Goal: Task Accomplishment & Management: Complete application form

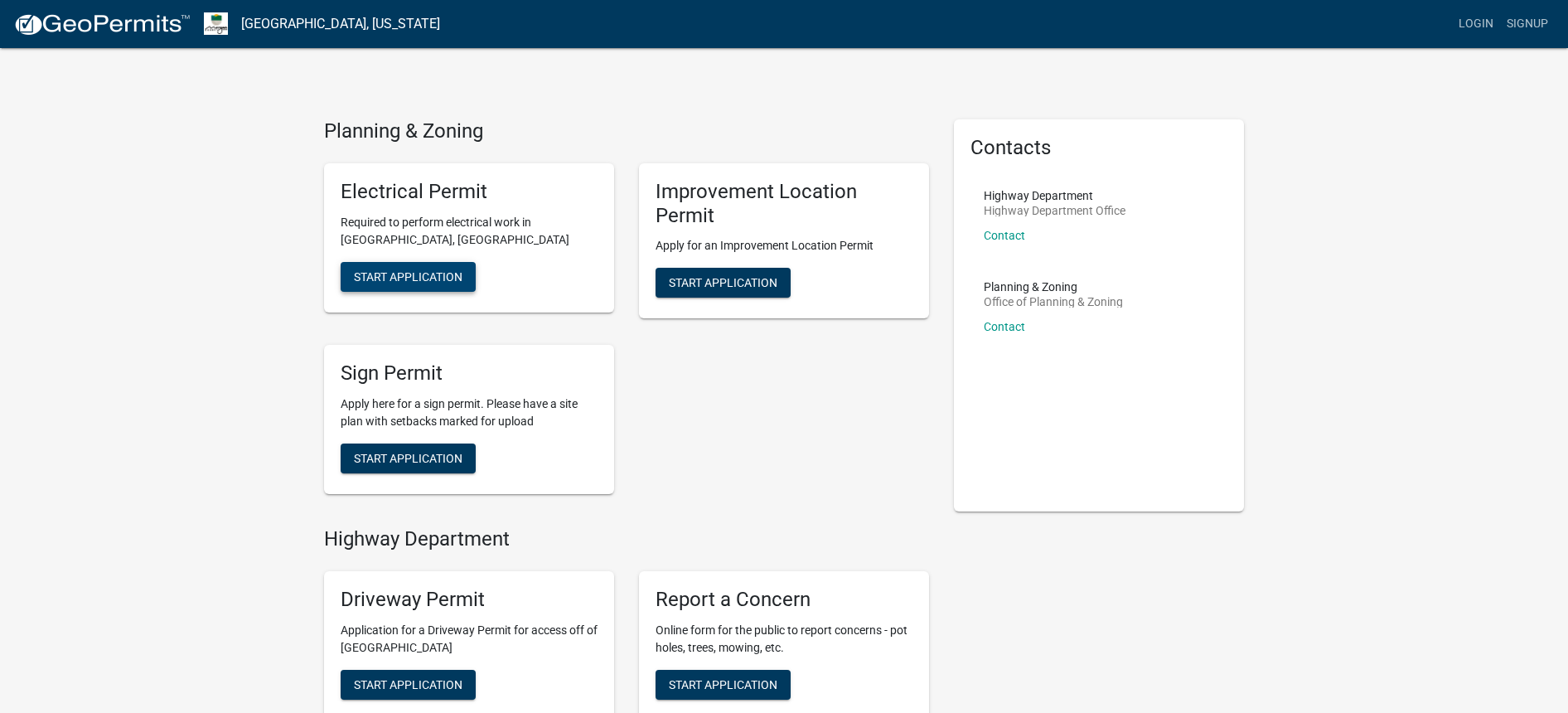
click at [417, 273] on span "Start Application" at bounding box center [408, 276] width 108 height 14
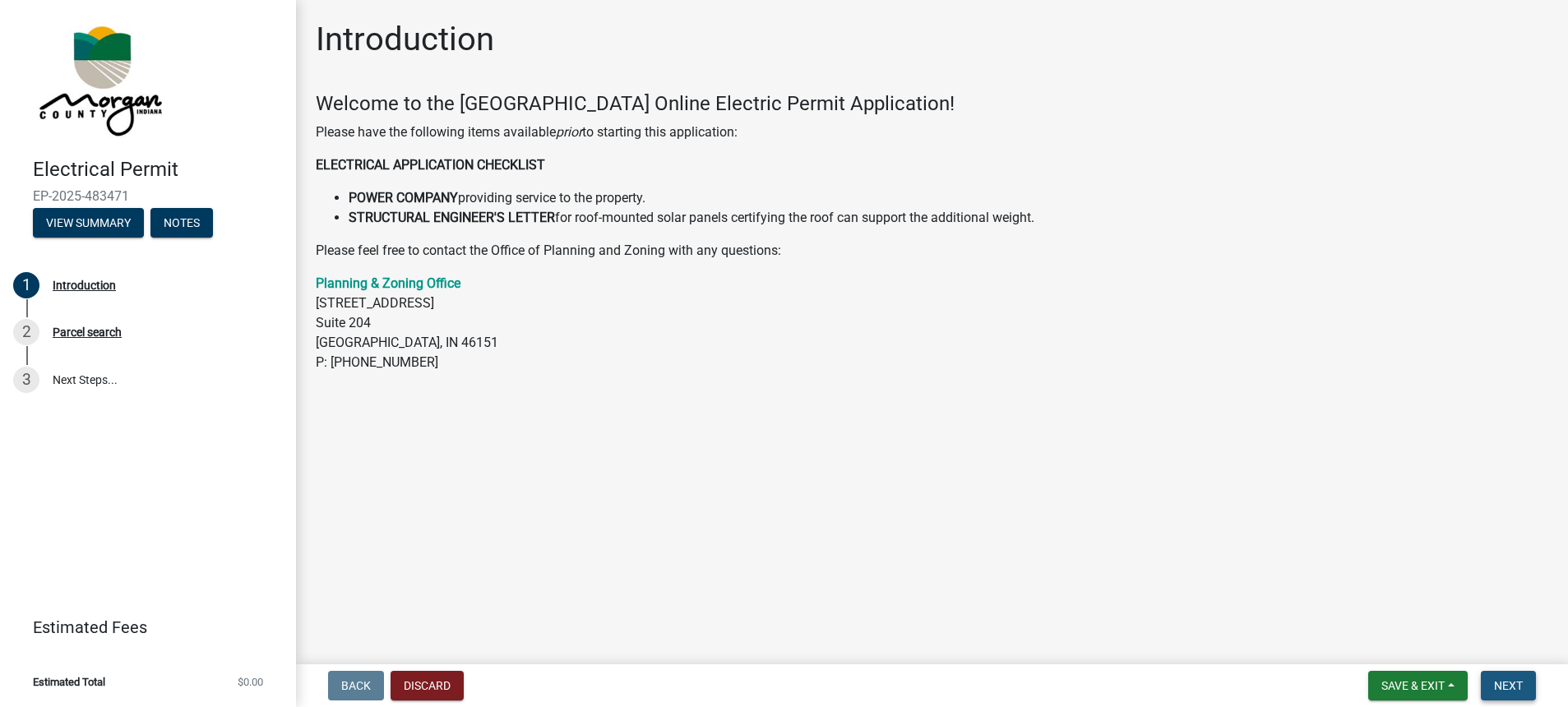
click at [1507, 686] on span "Next" at bounding box center [1509, 686] width 29 height 14
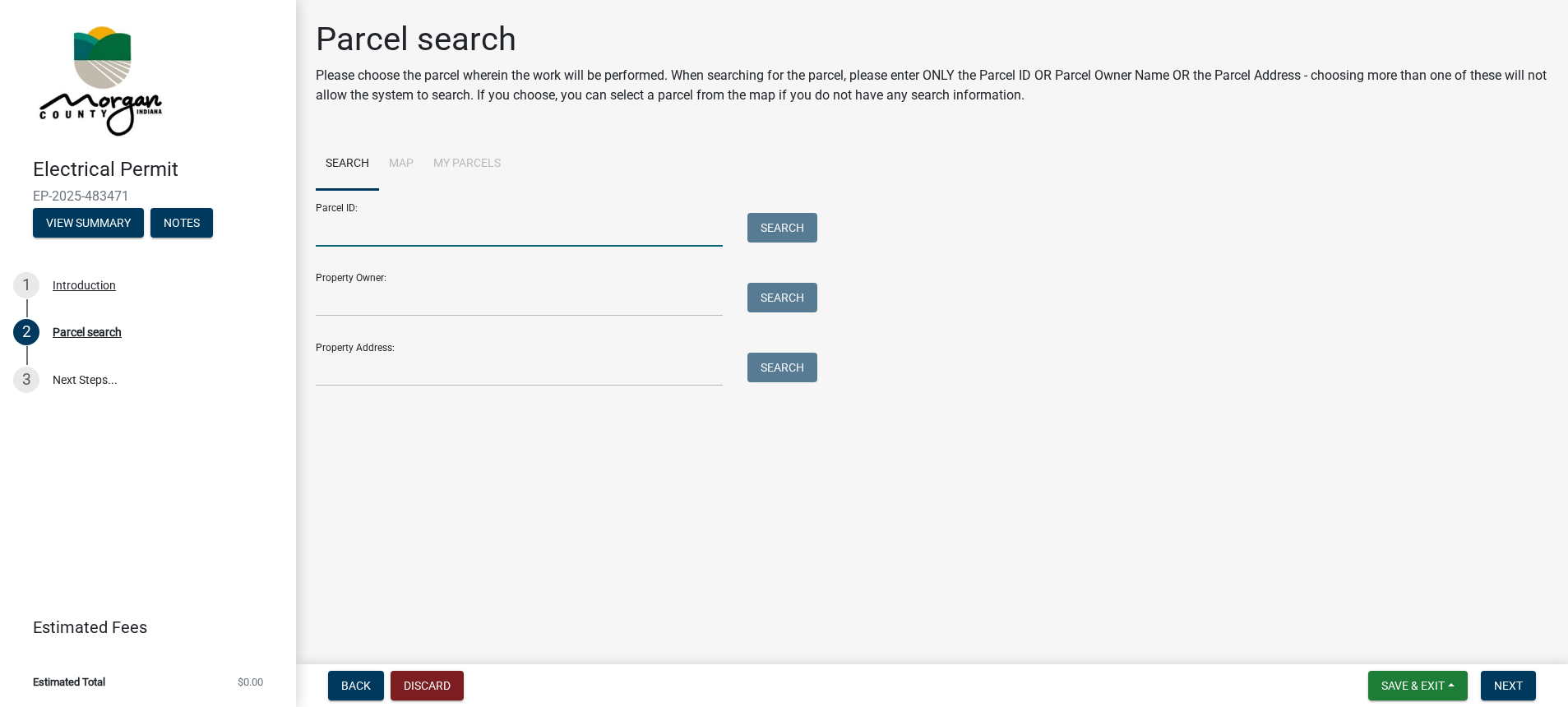
click at [480, 246] on input "Parcel ID:" at bounding box center [518, 229] width 407 height 34
click at [476, 309] on input "Property Owner:" at bounding box center [518, 299] width 407 height 34
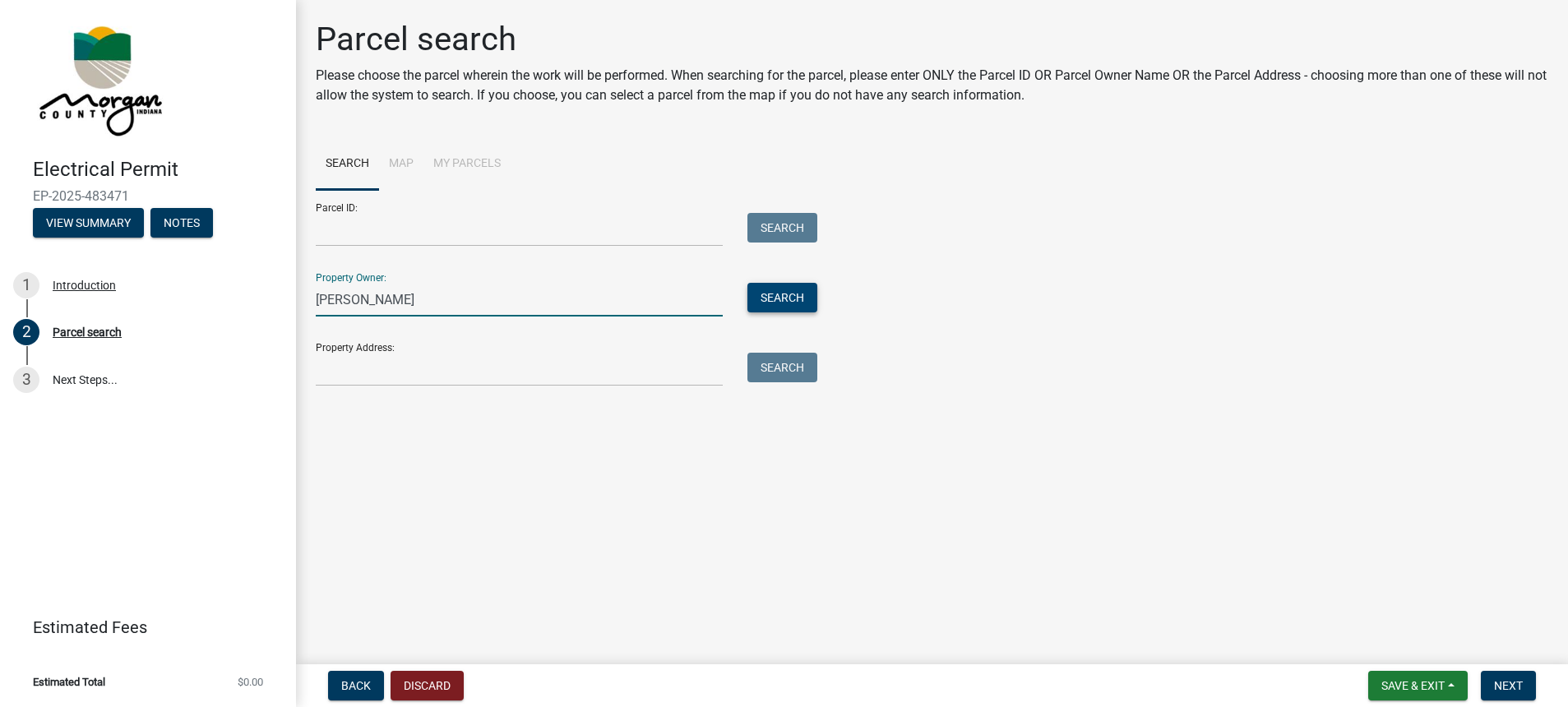
type input "[PERSON_NAME]"
click at [802, 293] on button "Search" at bounding box center [783, 297] width 70 height 30
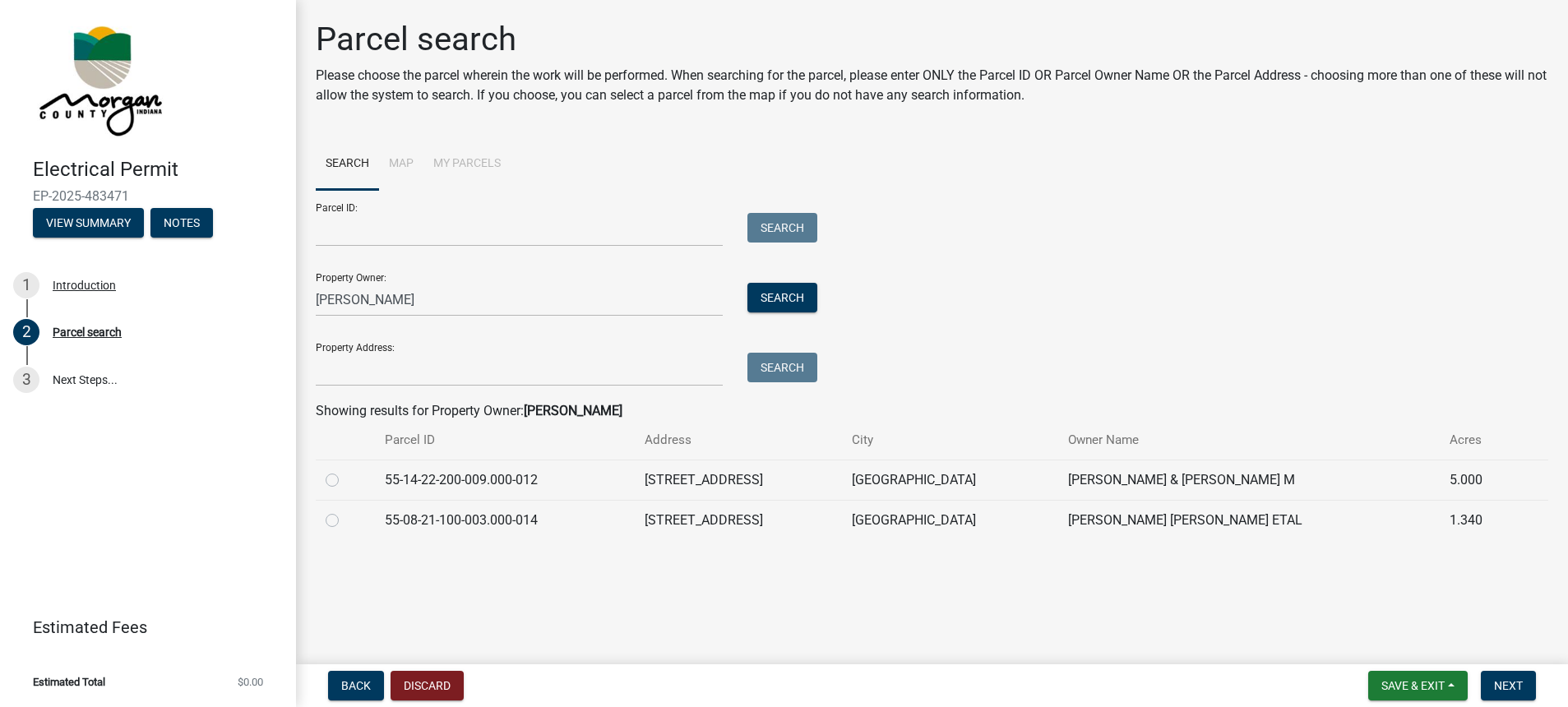
click at [345, 470] on label at bounding box center [345, 470] width 0 height 0
click at [345, 477] on input "radio" at bounding box center [350, 475] width 11 height 11
radio input "true"
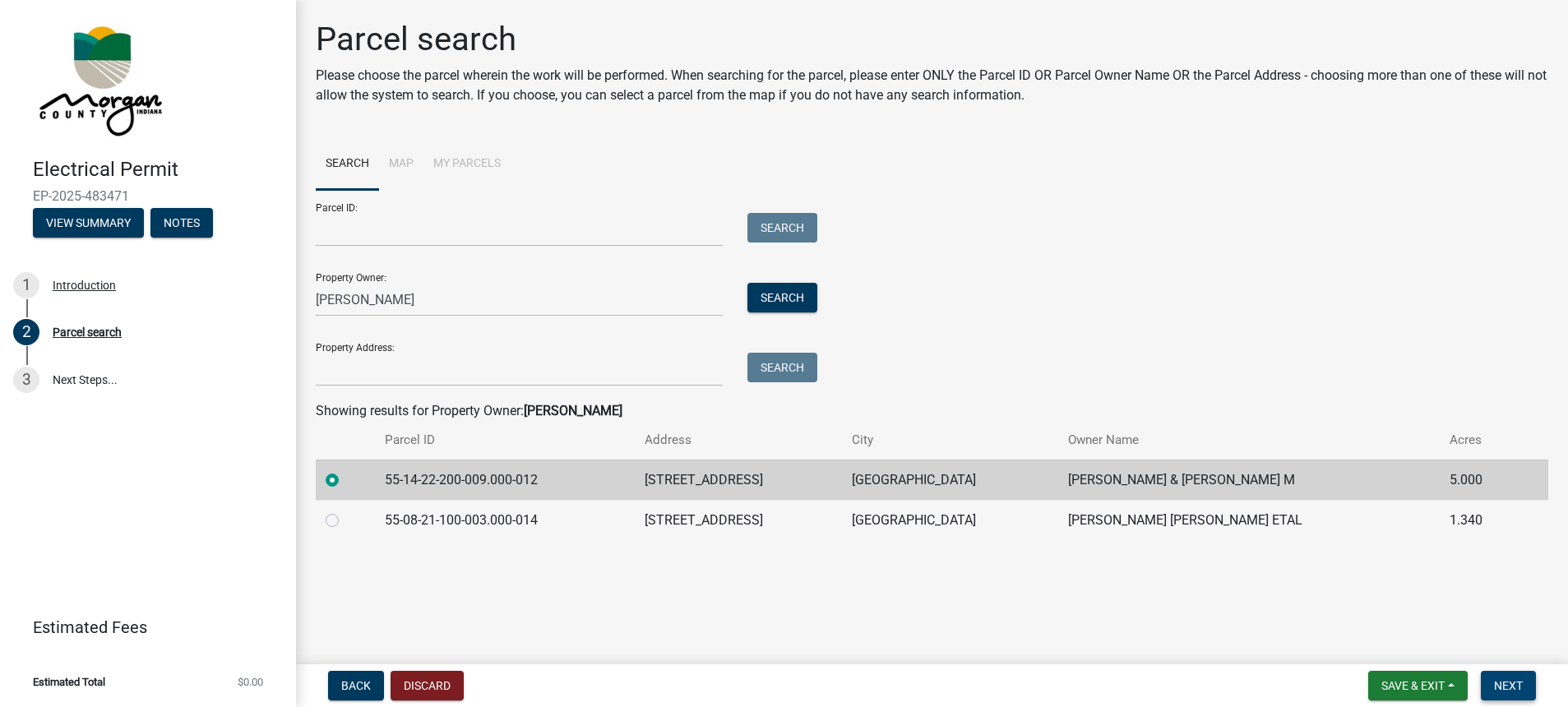
click at [1516, 688] on span "Next" at bounding box center [1509, 686] width 29 height 14
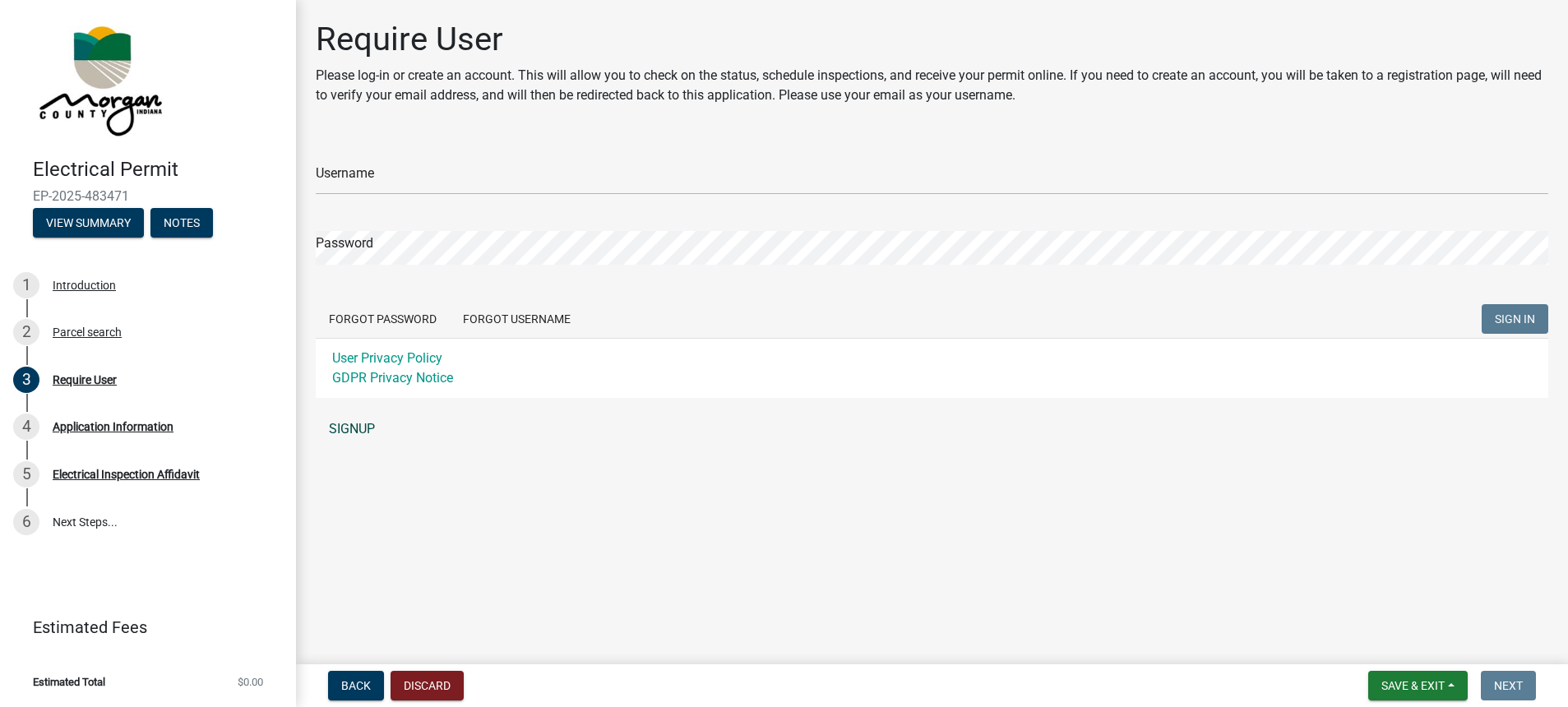
click at [354, 427] on link "SIGNUP" at bounding box center [932, 429] width 1232 height 33
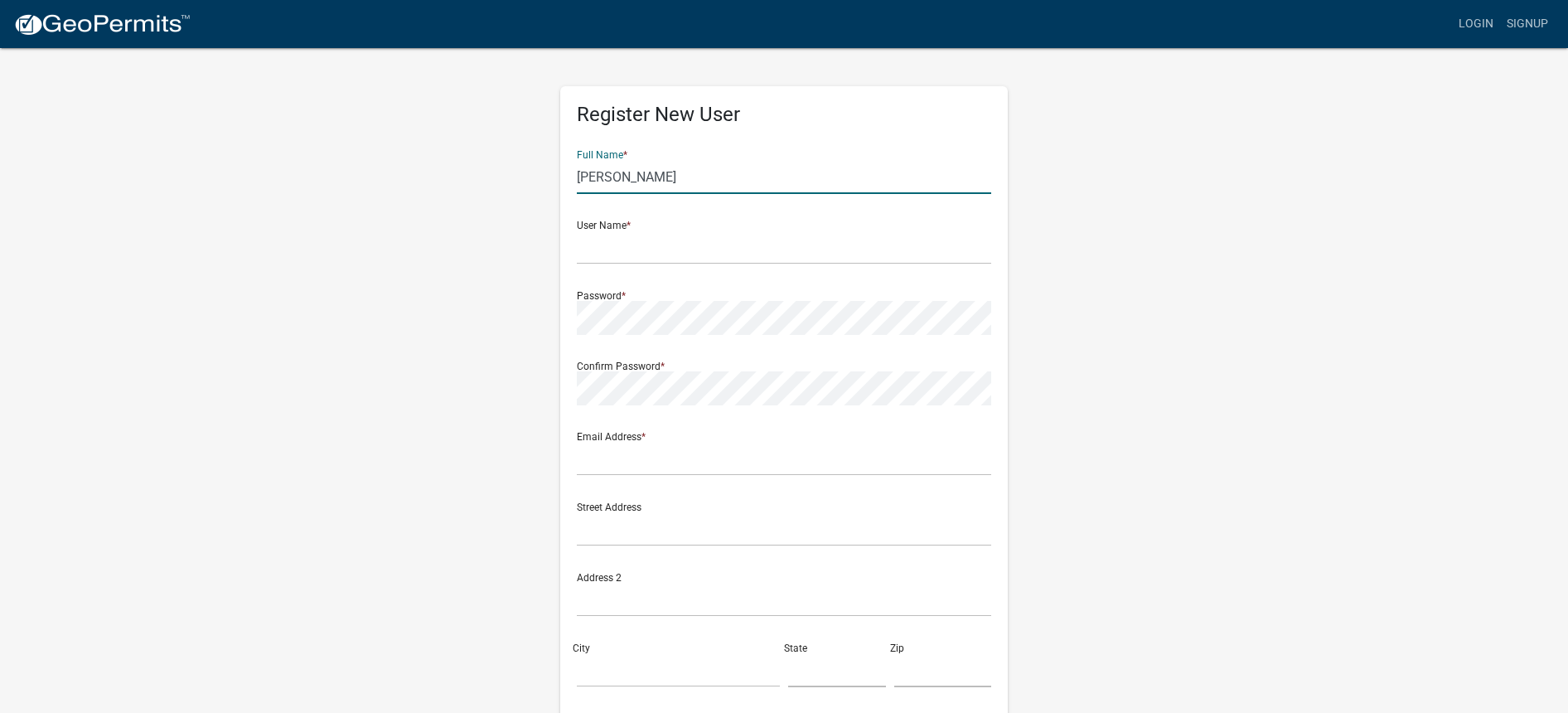
type input "[PERSON_NAME]"
click at [793, 274] on form "Full Name * [PERSON_NAME] User Name * Password * Confirm Password * Email Addre…" at bounding box center [784, 492] width 414 height 710
click at [768, 257] on input "text" at bounding box center [784, 247] width 414 height 34
click at [779, 251] on input "text" at bounding box center [784, 247] width 414 height 34
click at [821, 253] on input "text" at bounding box center [784, 247] width 414 height 34
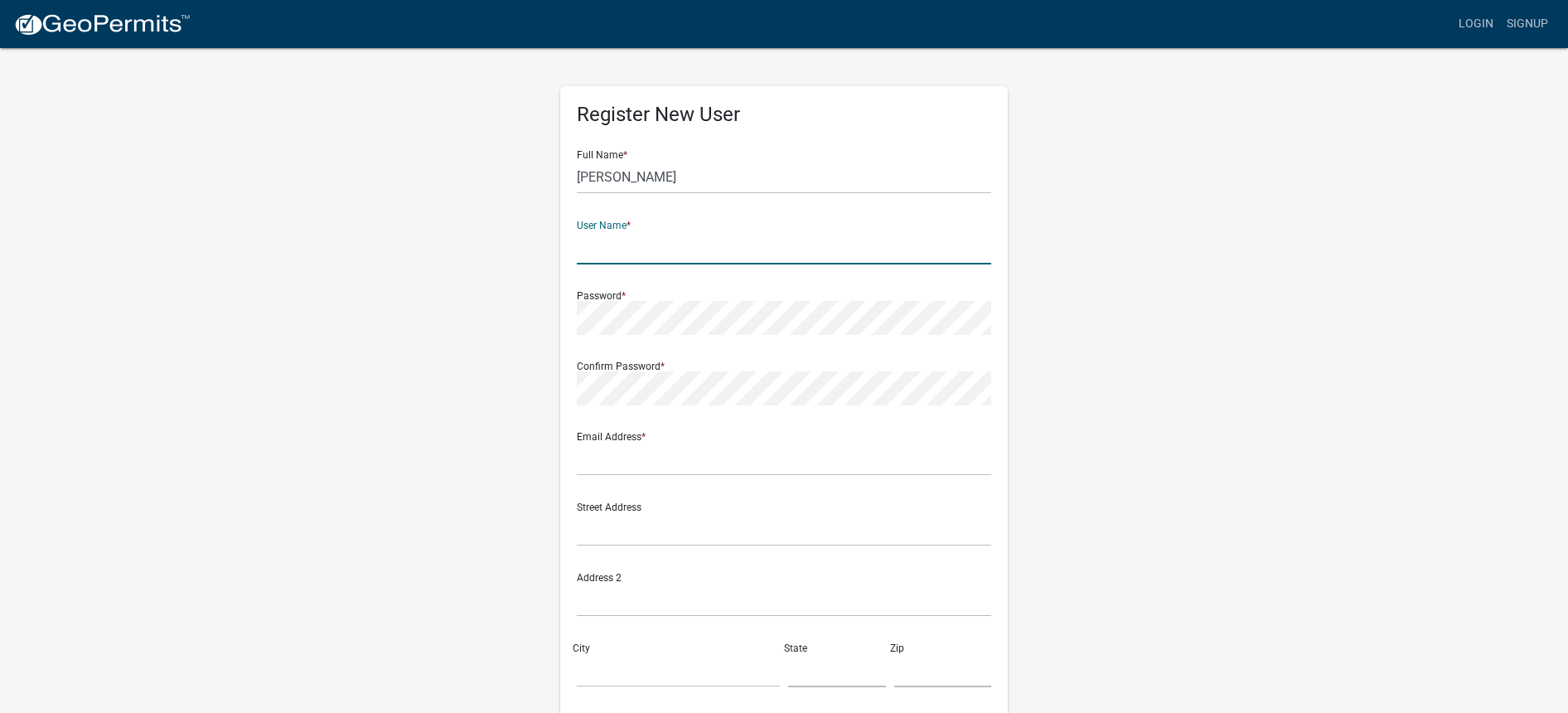
click at [754, 230] on input "text" at bounding box center [784, 247] width 414 height 34
type input "w"
type input "[EMAIL_ADDRESS][DOMAIN_NAME]"
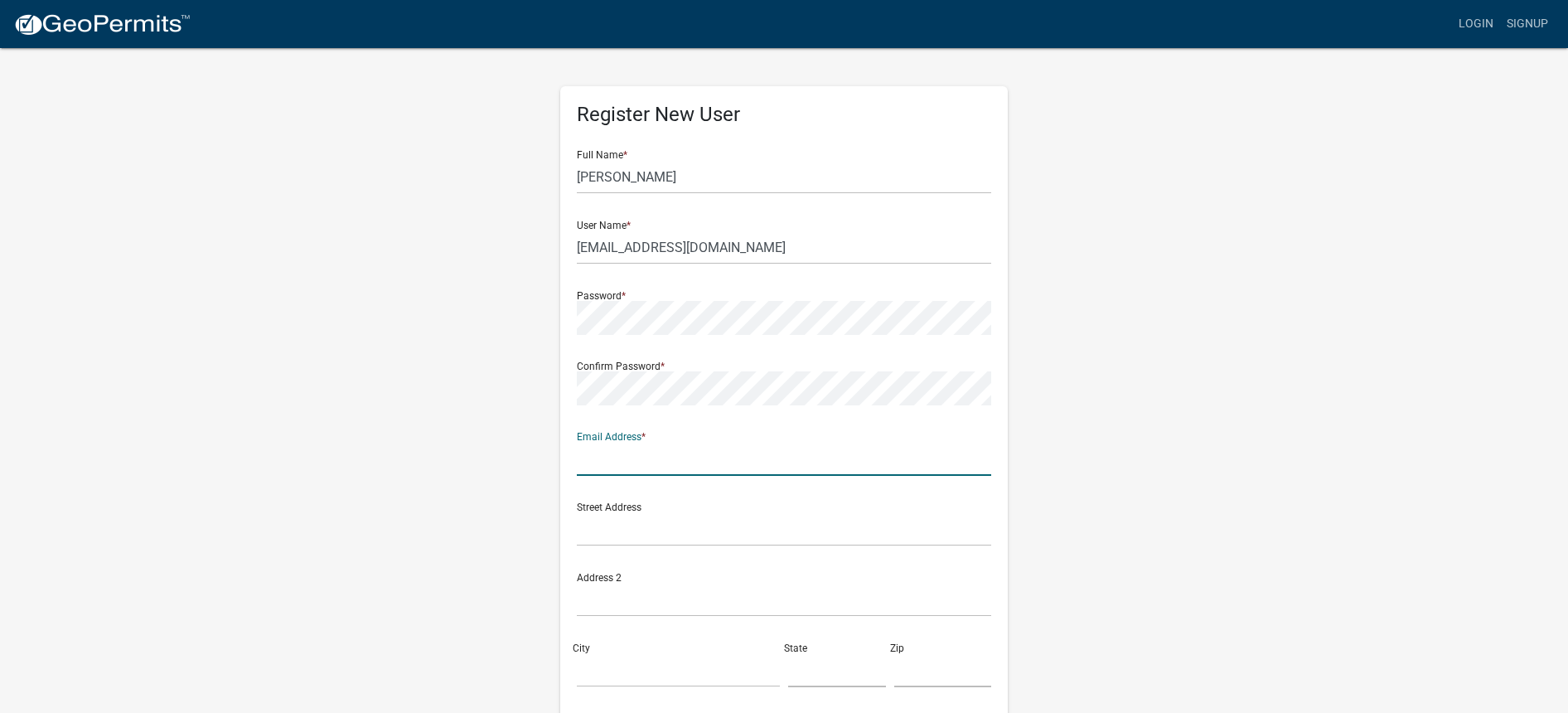
type input "W"
type input "[EMAIL_ADDRESS][DOMAIN_NAME]"
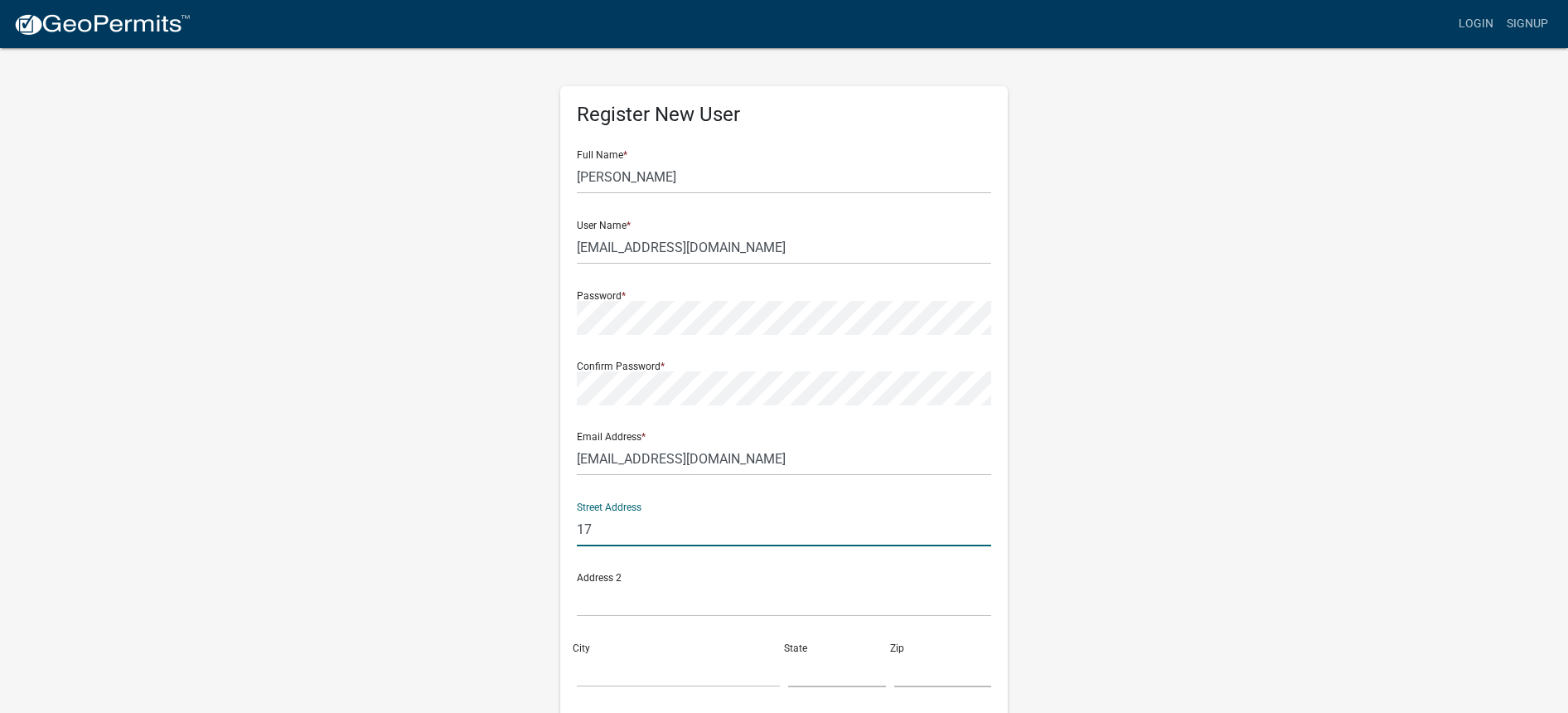
type input "177"
type input "[STREET_ADDRESS]"
type input "Franklin"
type input "IN"
type input "46131"
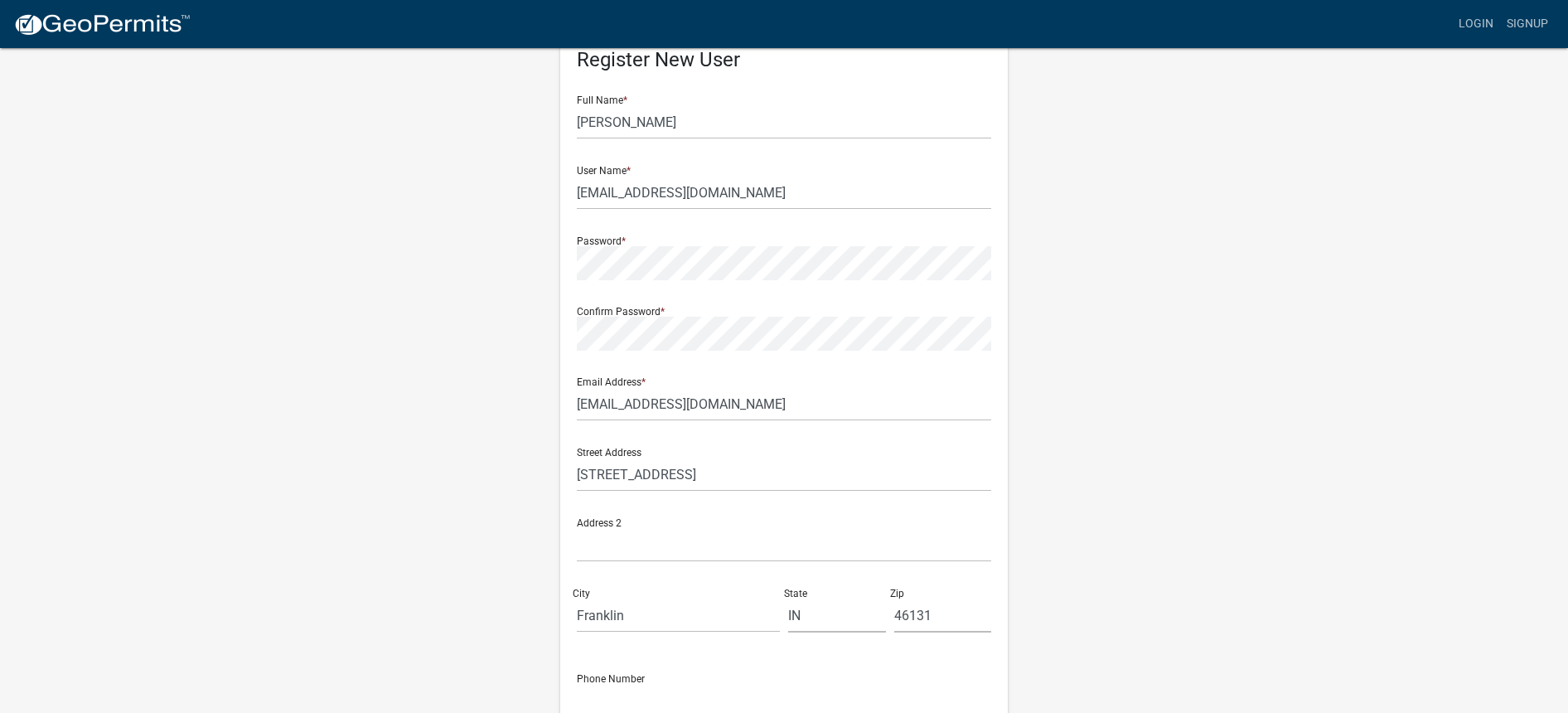
scroll to position [131, 0]
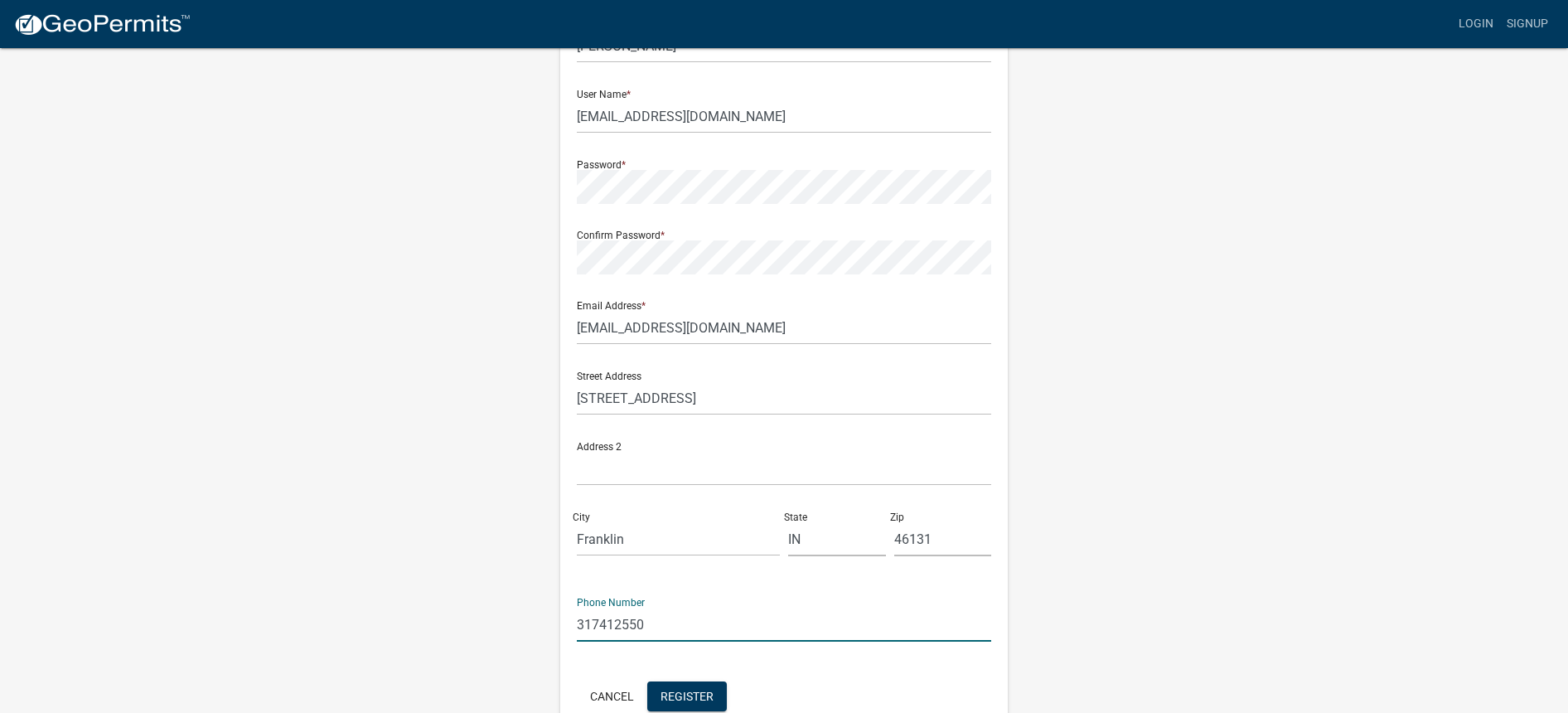
type input "3174125502"
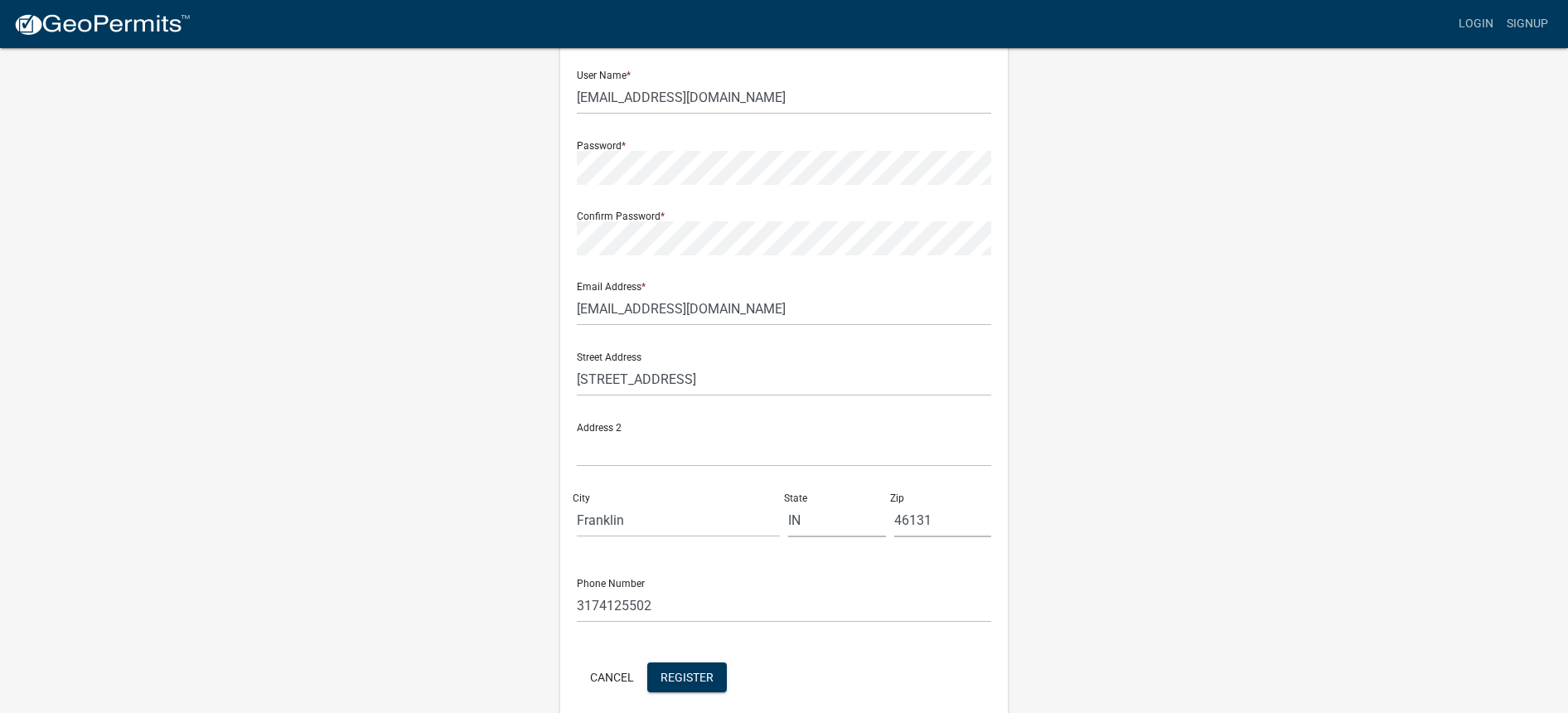
scroll to position [219, 0]
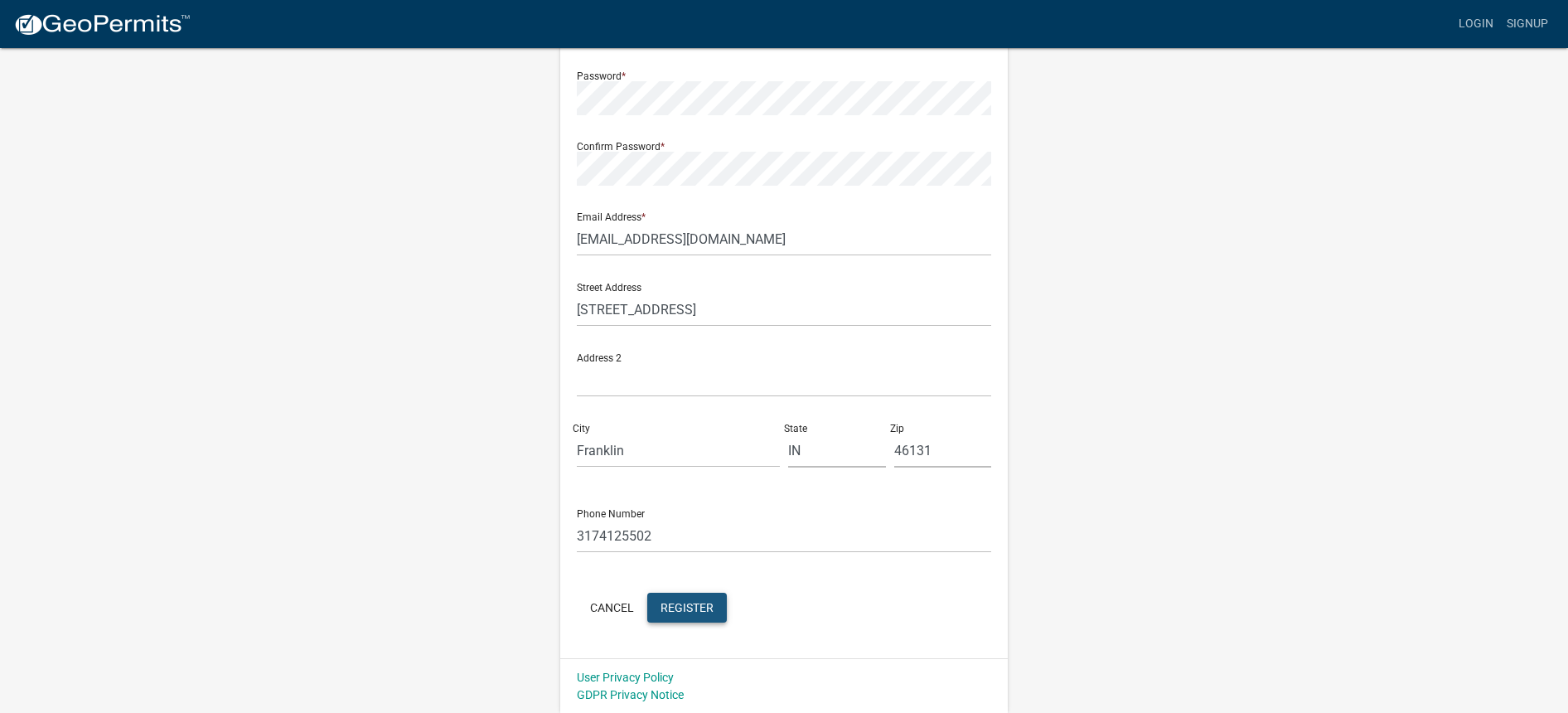
click at [671, 606] on span "Register" at bounding box center [687, 607] width 53 height 14
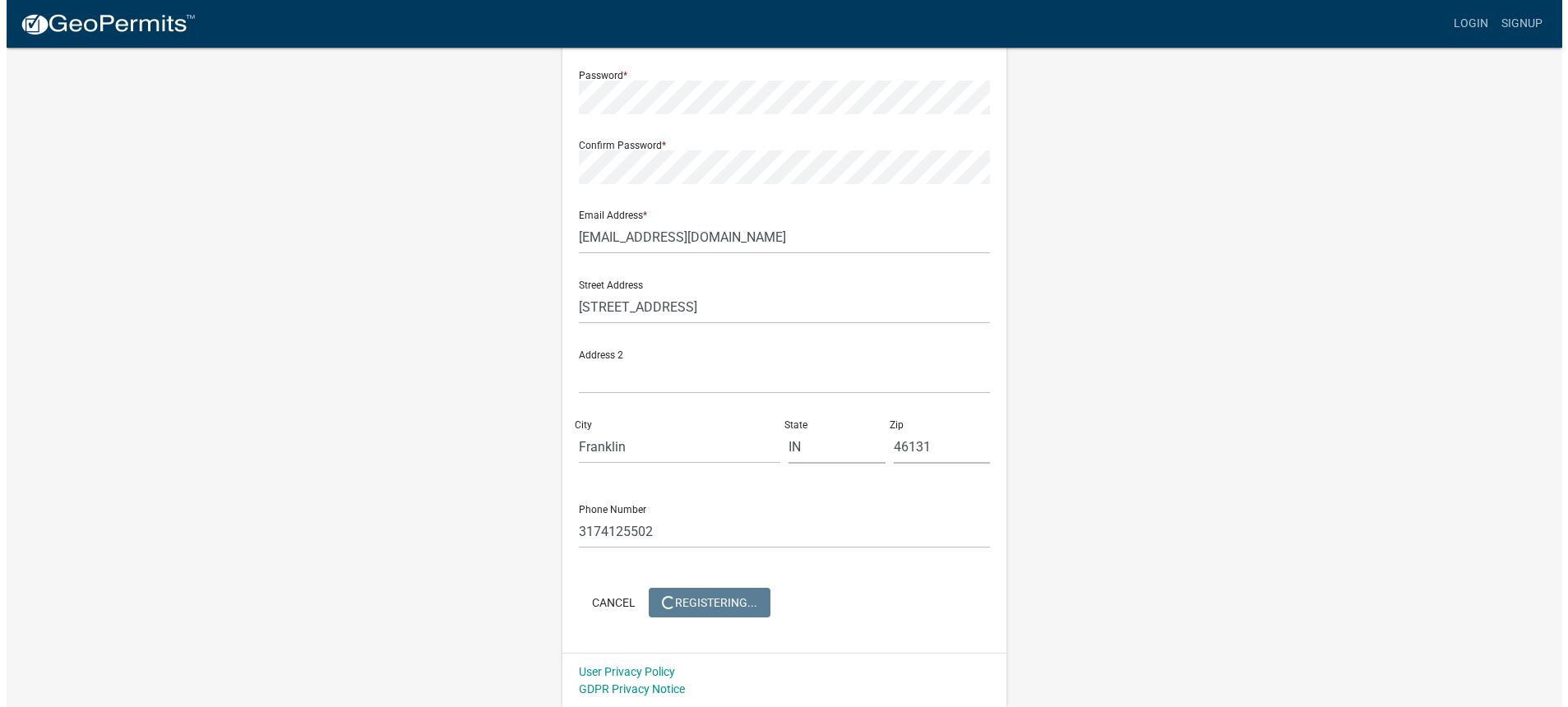
scroll to position [0, 0]
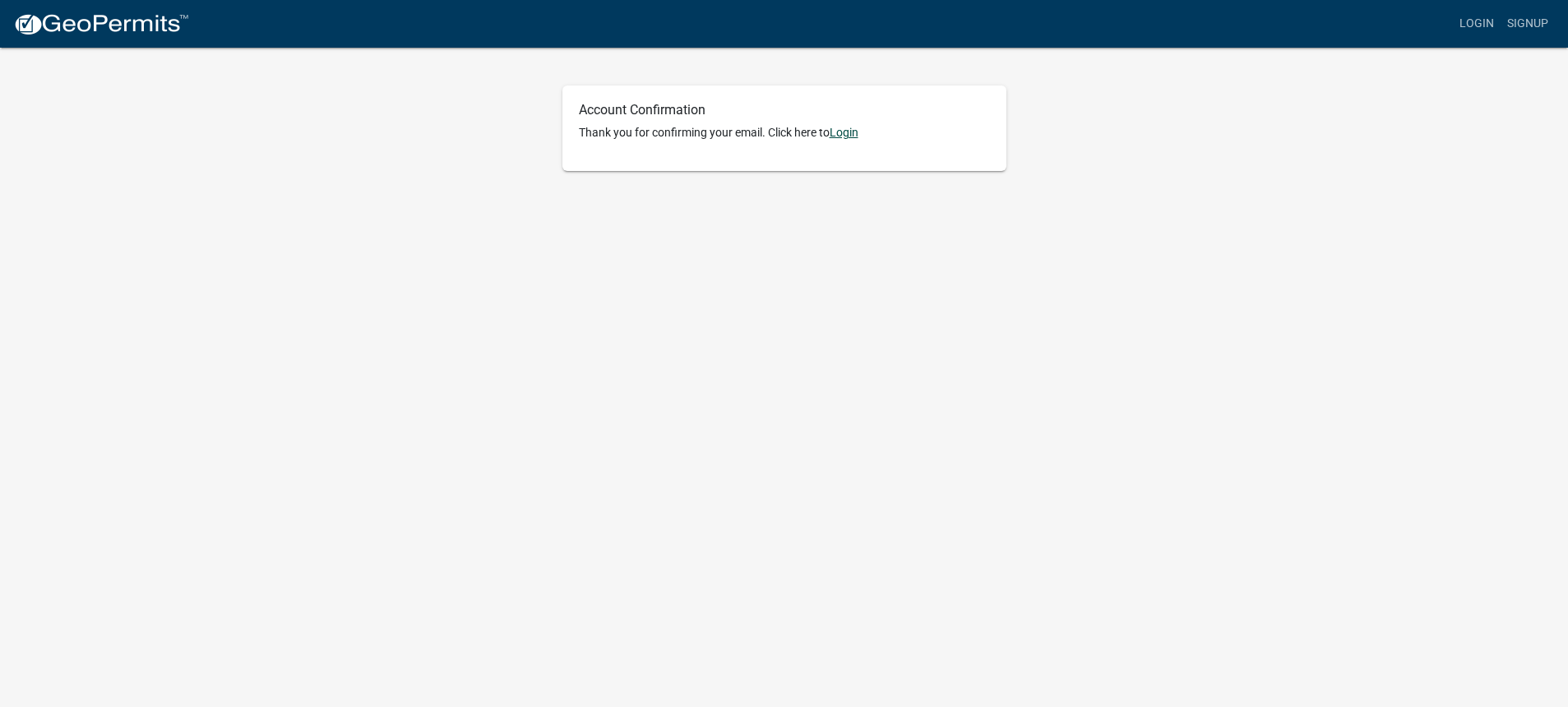
click at [844, 134] on link "Login" at bounding box center [844, 133] width 29 height 14
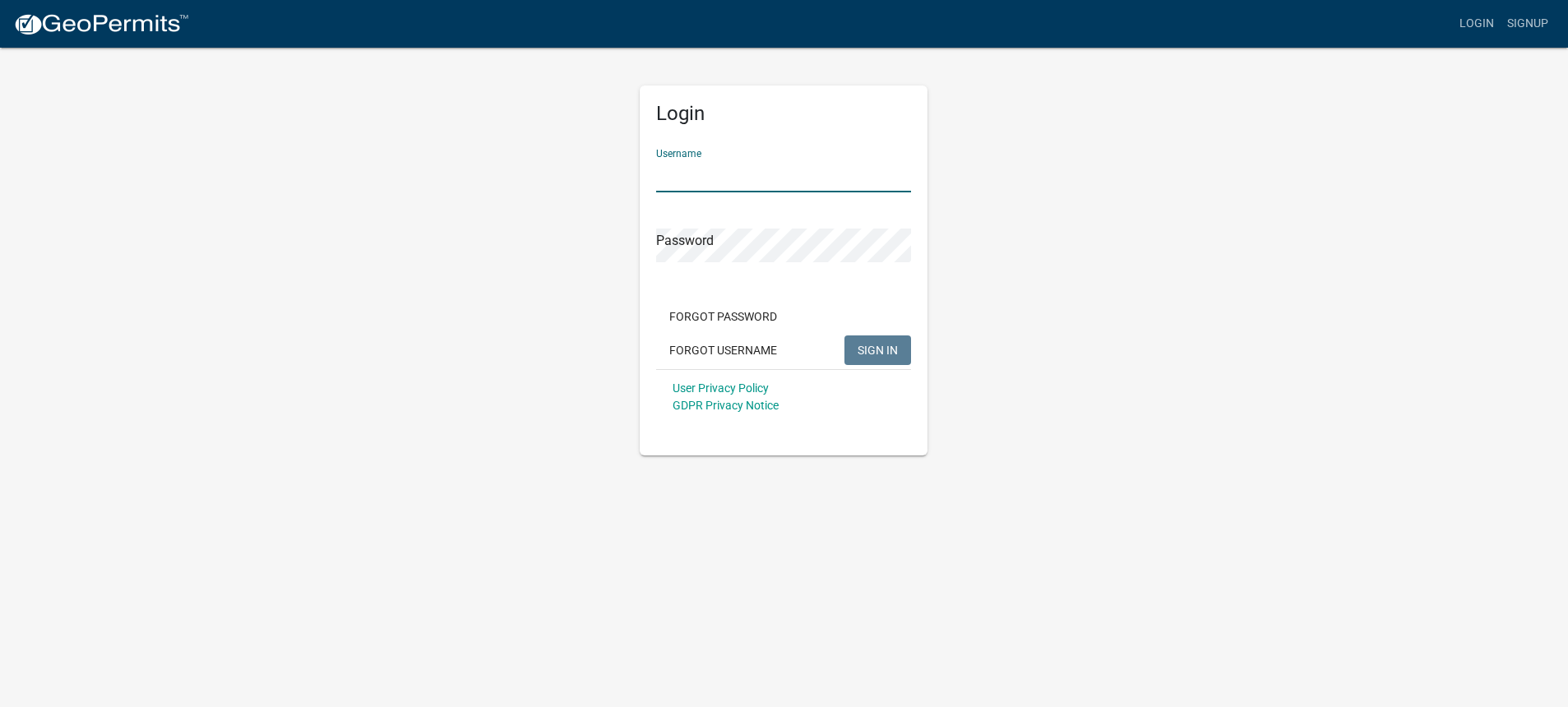
type input "[EMAIL_ADDRESS][DOMAIN_NAME]"
click at [826, 265] on form "Username wrjohnson@me.com Password Forgot Password Forgot Username SIGN IN User…" at bounding box center [784, 280] width 255 height 288
click at [875, 346] on span "SIGN IN" at bounding box center [878, 349] width 41 height 14
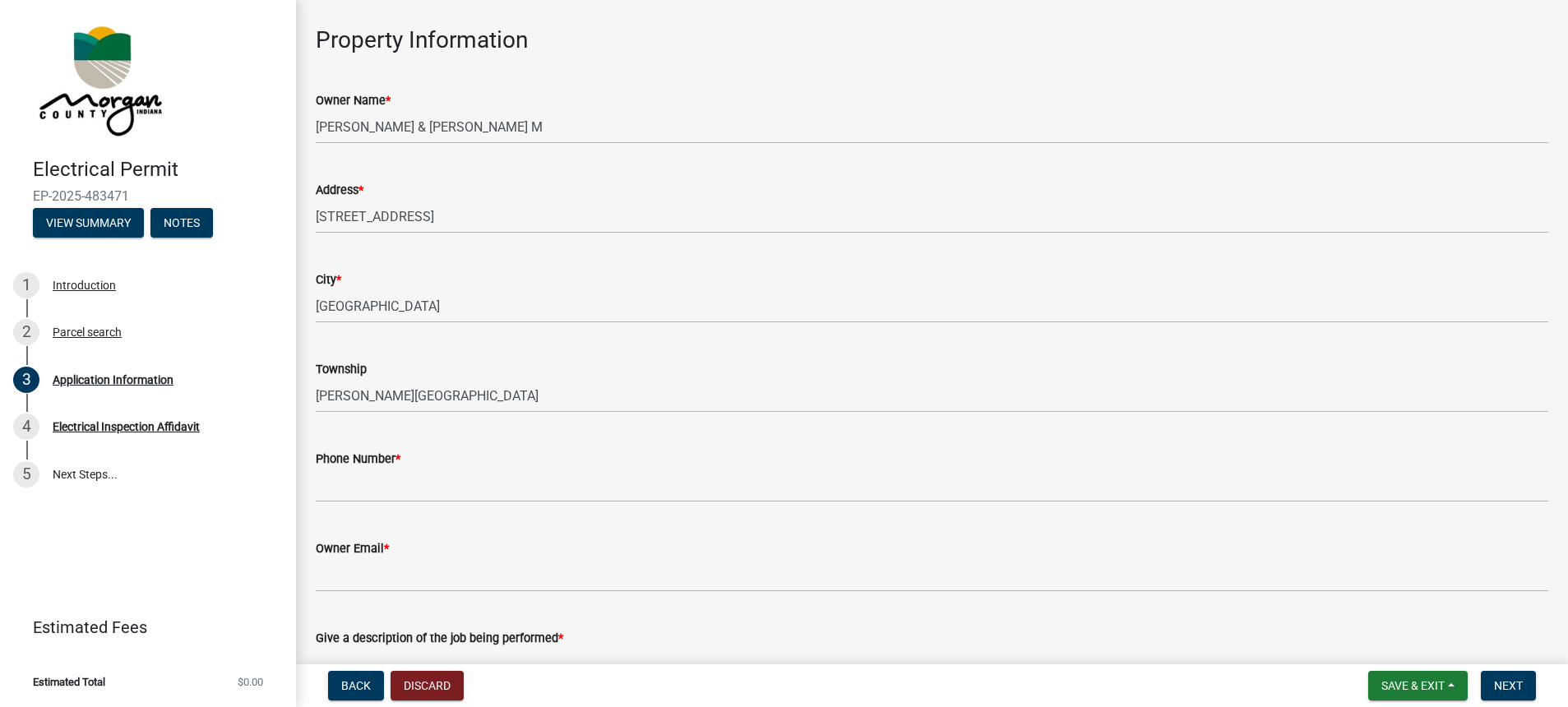
scroll to position [40, 0]
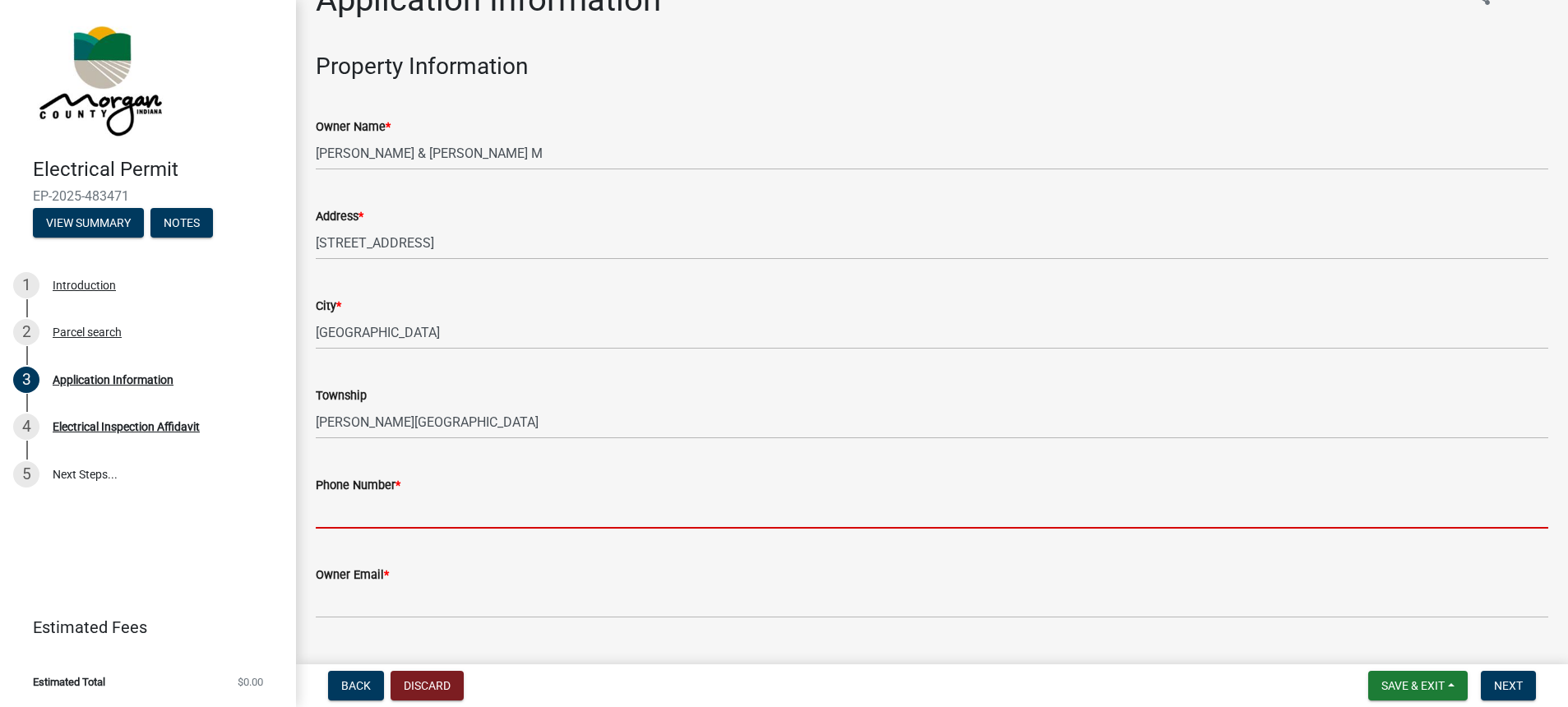
click at [385, 521] on input "Phone Number *" at bounding box center [932, 512] width 1232 height 34
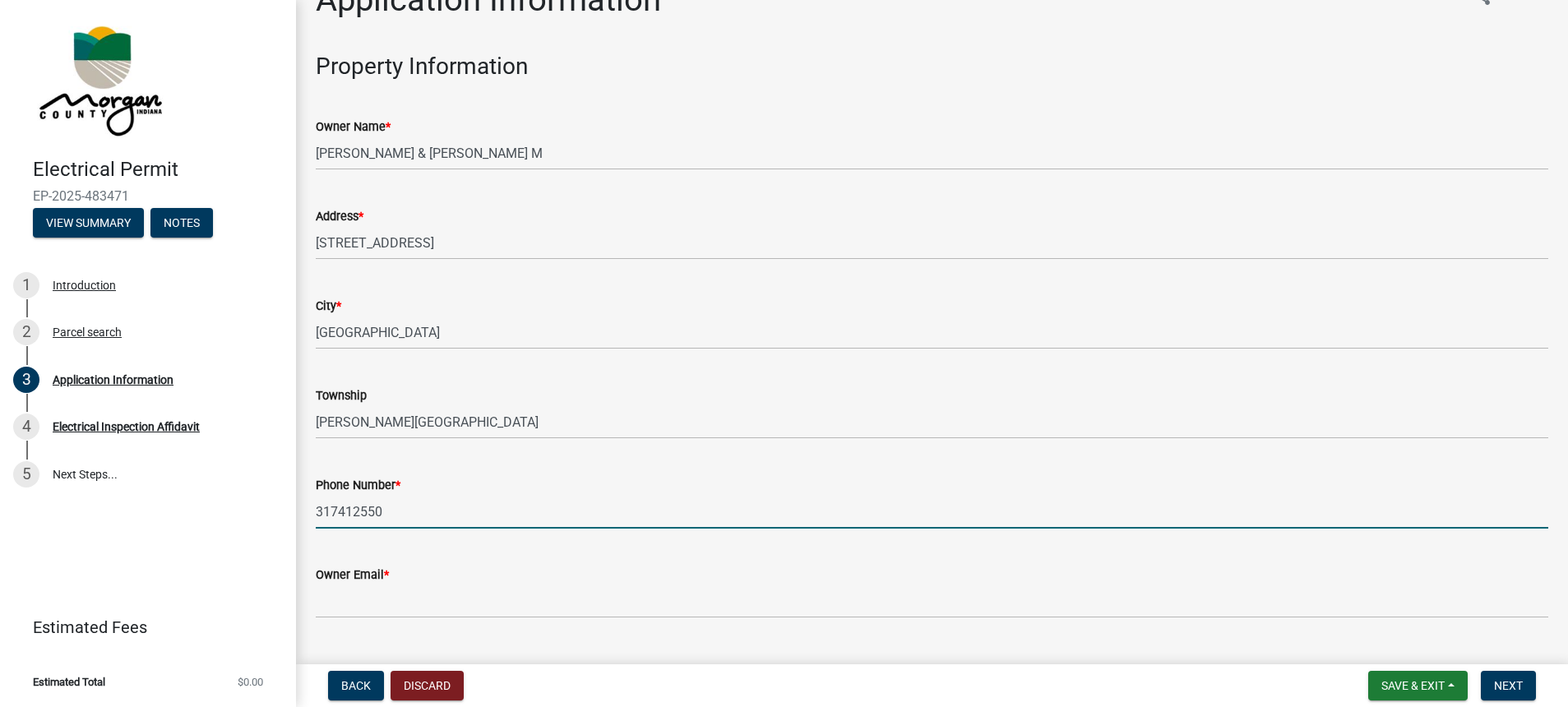
type input "3174125502"
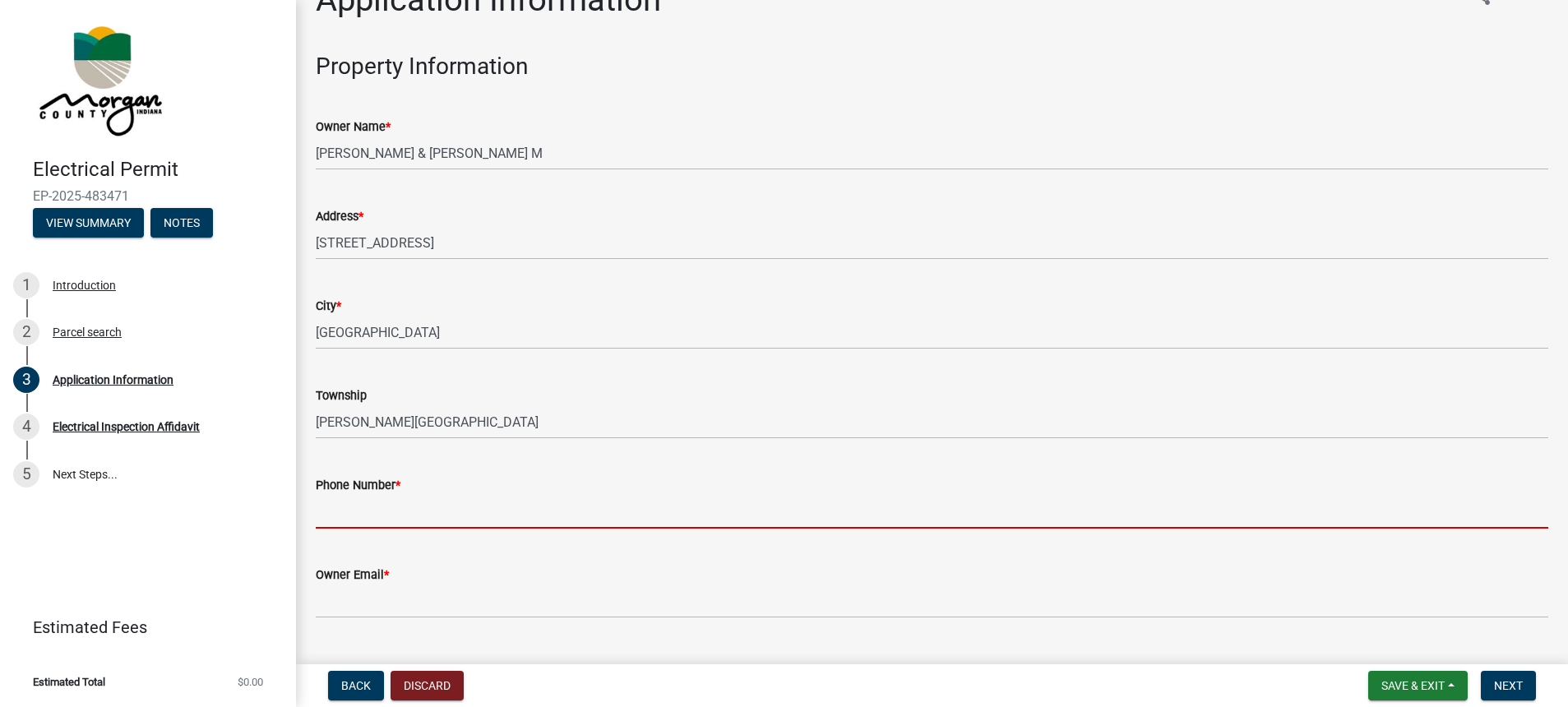
type input "3174125502"
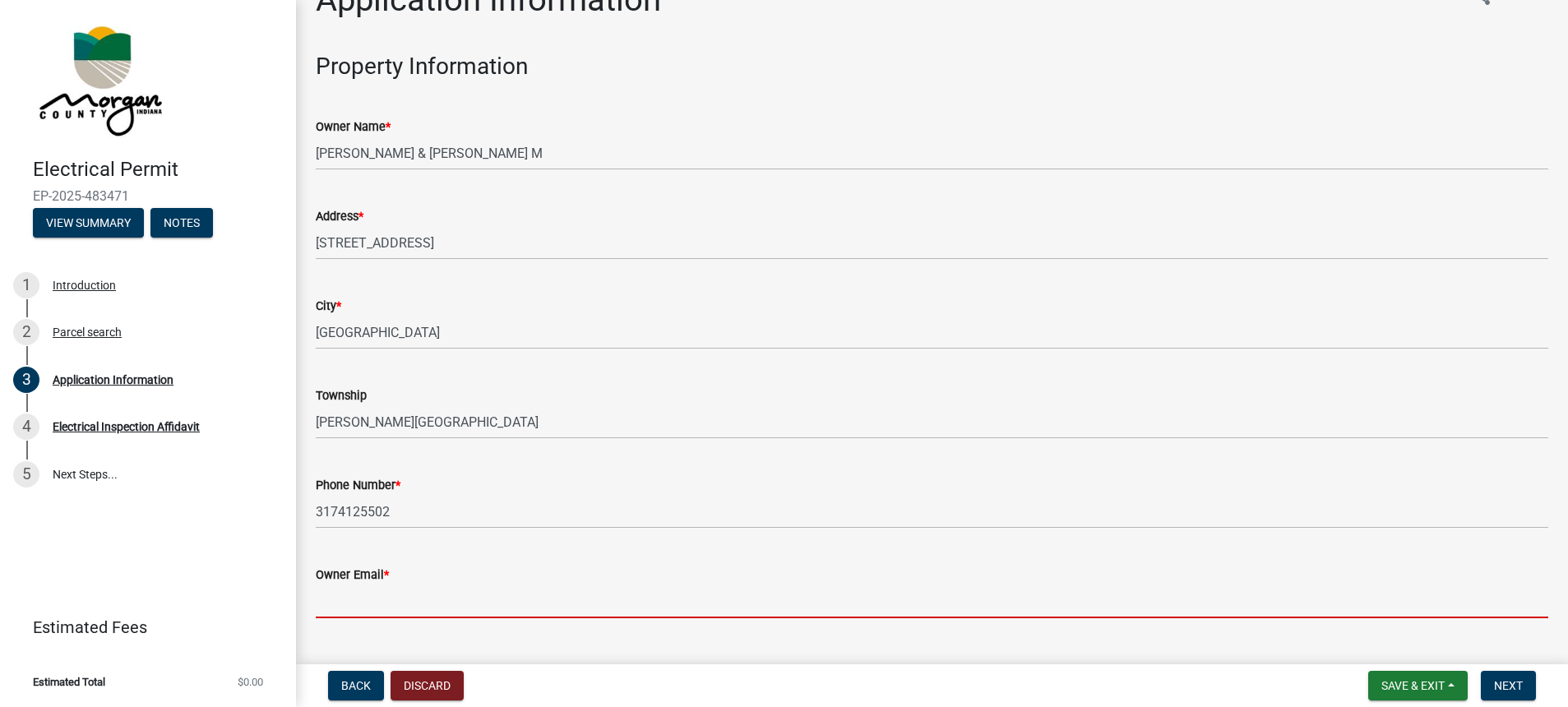
click at [355, 609] on input "Owner Email *" at bounding box center [932, 601] width 1232 height 34
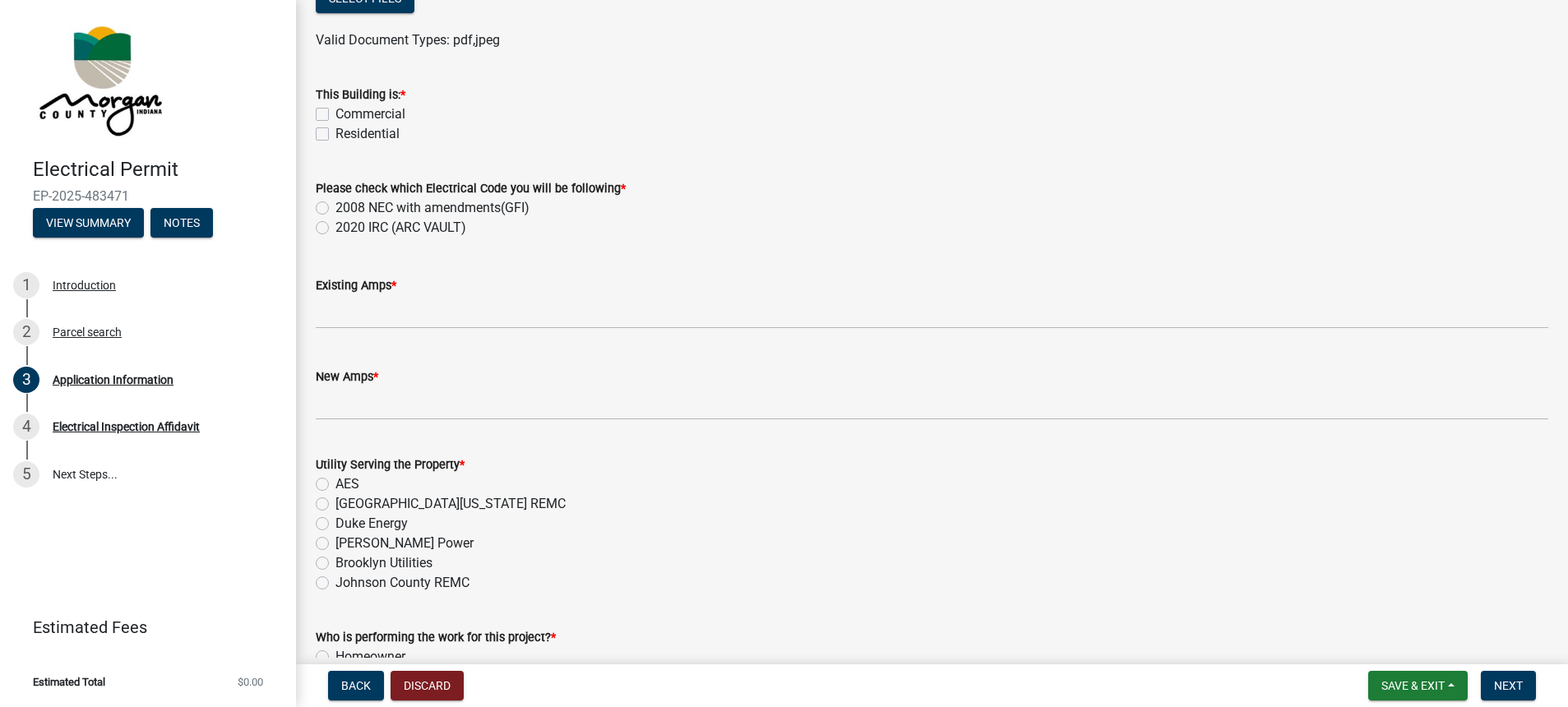
scroll to position [864, 0]
type input "[EMAIL_ADDRESS][DOMAIN_NAME]"
click at [336, 496] on label "South Central Indiana REMC" at bounding box center [451, 500] width 230 height 19
click at [336, 496] on input "South Central Indiana REMC" at bounding box center [340, 495] width 11 height 11
radio input "true"
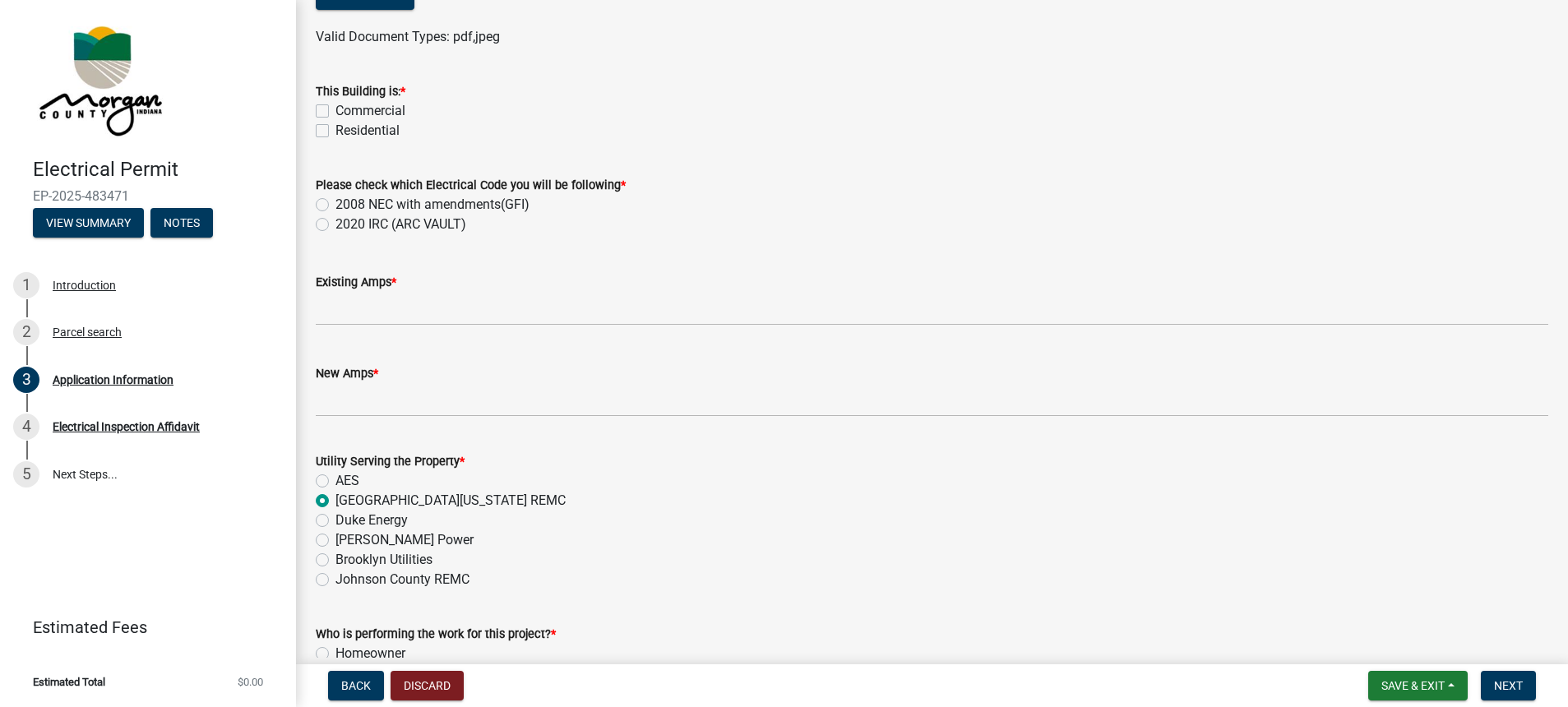
click at [336, 200] on label "2008 NEC with amendments(GFI)" at bounding box center [432, 204] width 194 height 19
click at [336, 200] on input "2008 NEC with amendments(GFI)" at bounding box center [340, 199] width 11 height 11
radio input "true"
click at [336, 129] on label "Residential" at bounding box center [368, 131] width 64 height 19
click at [336, 129] on input "Residential" at bounding box center [340, 126] width 11 height 11
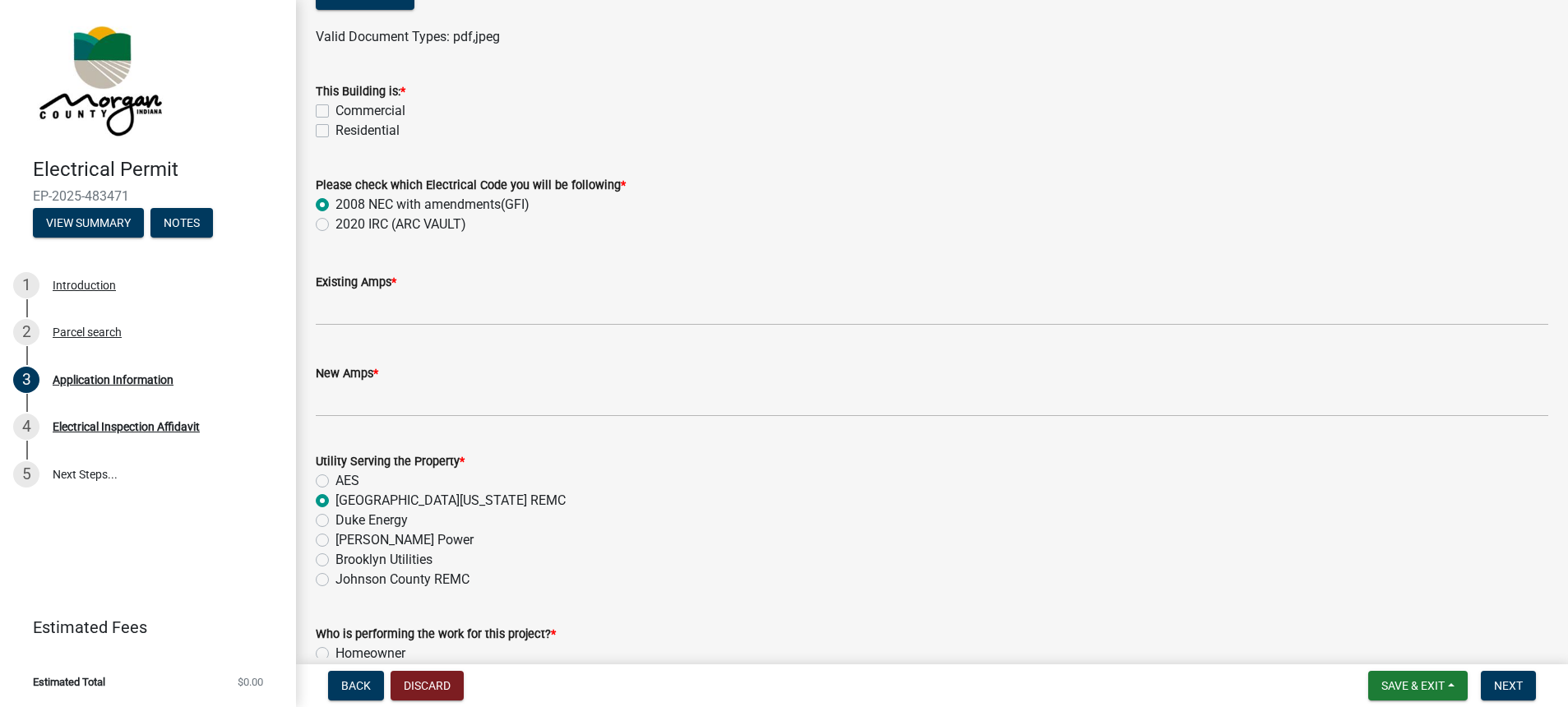
checkbox input "true"
checkbox input "false"
checkbox input "true"
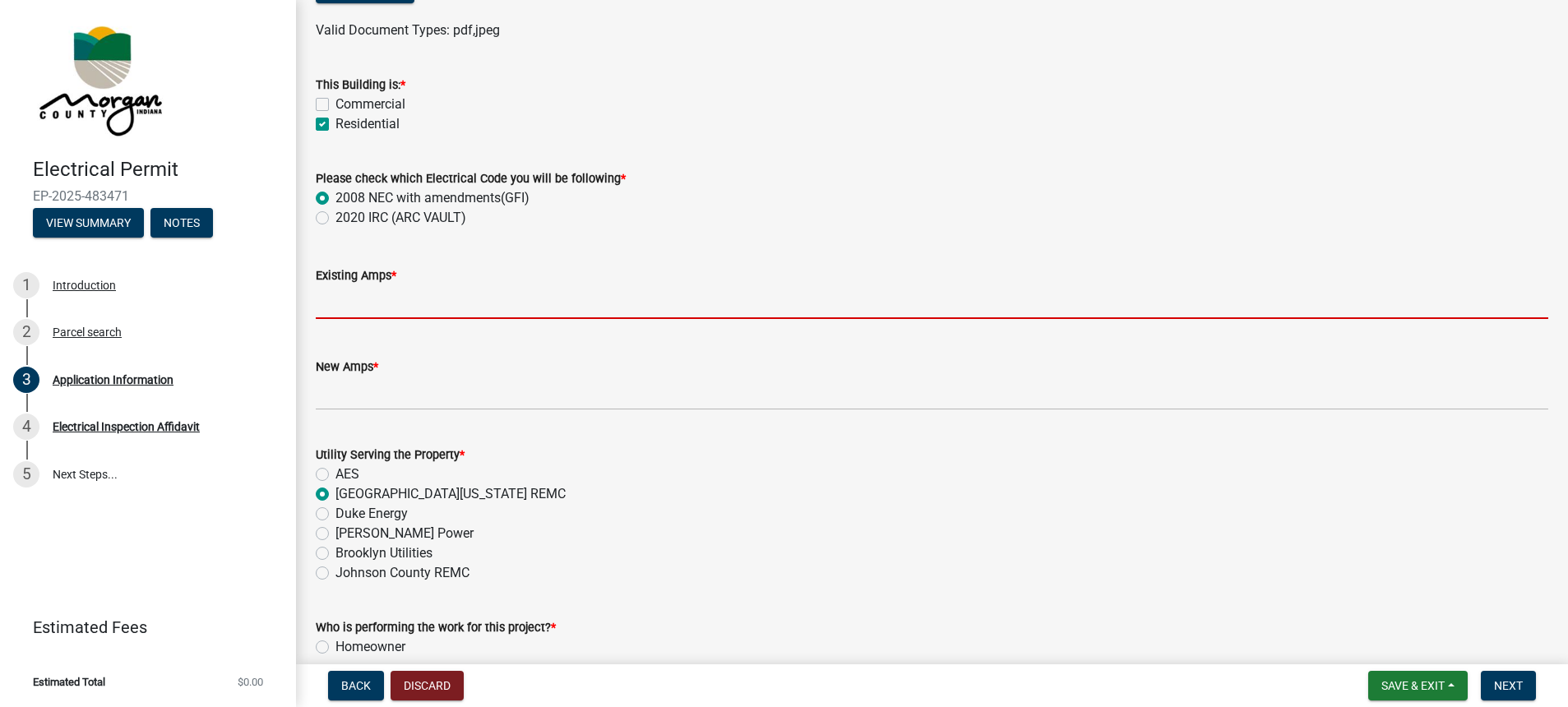
click at [371, 305] on input "text" at bounding box center [932, 302] width 1232 height 34
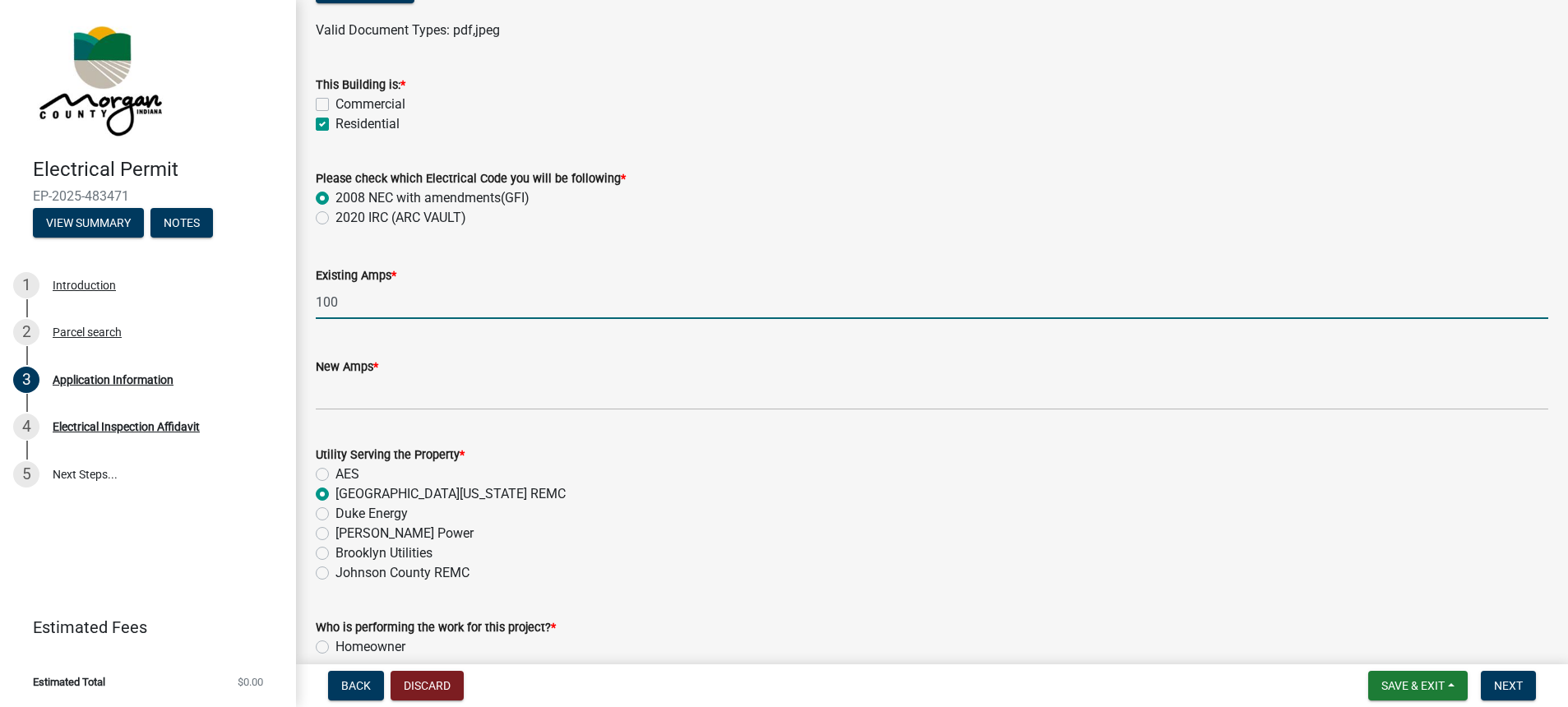
type input "100"
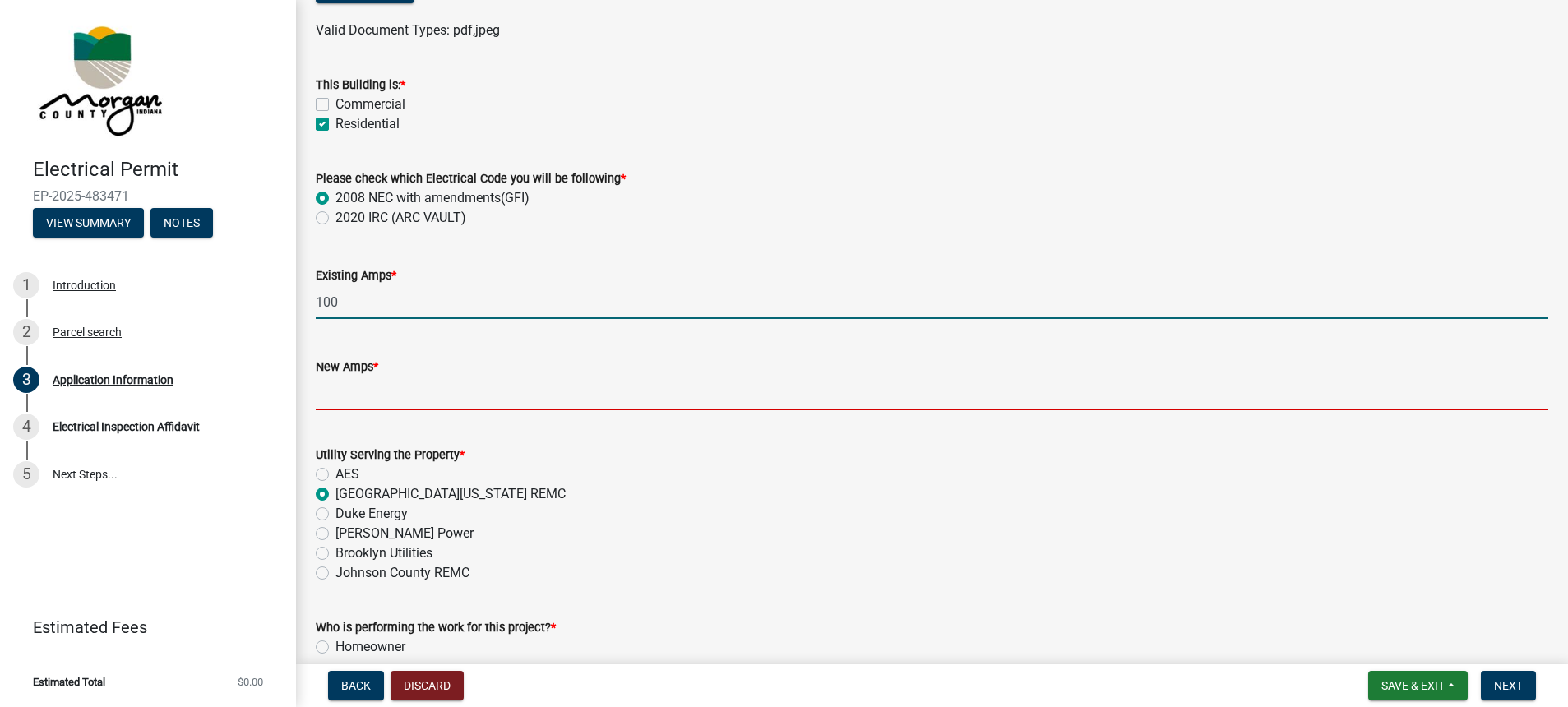
click at [340, 396] on input "text" at bounding box center [932, 393] width 1232 height 34
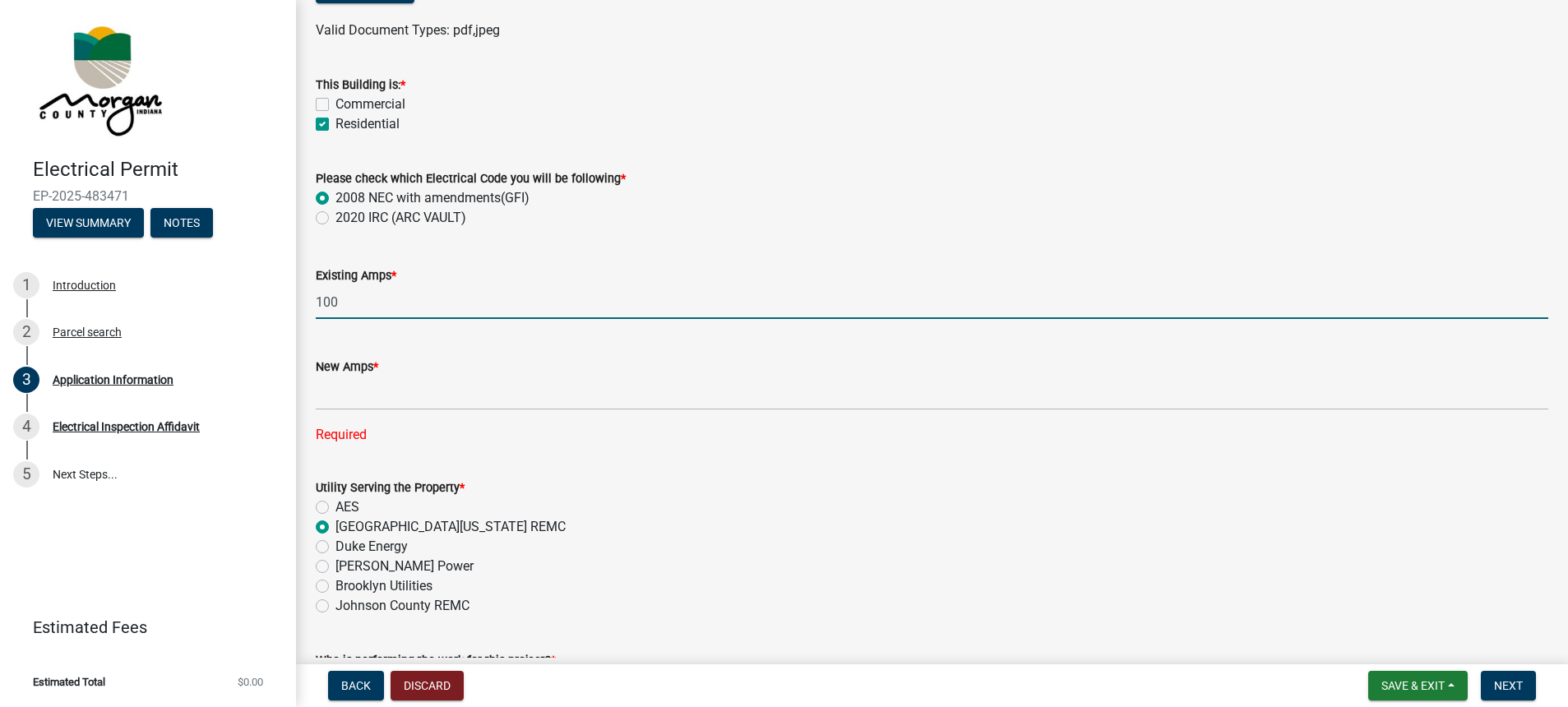
drag, startPoint x: 316, startPoint y: 305, endPoint x: 344, endPoint y: 304, distance: 28.0
click at [344, 304] on input "100" at bounding box center [932, 302] width 1232 height 34
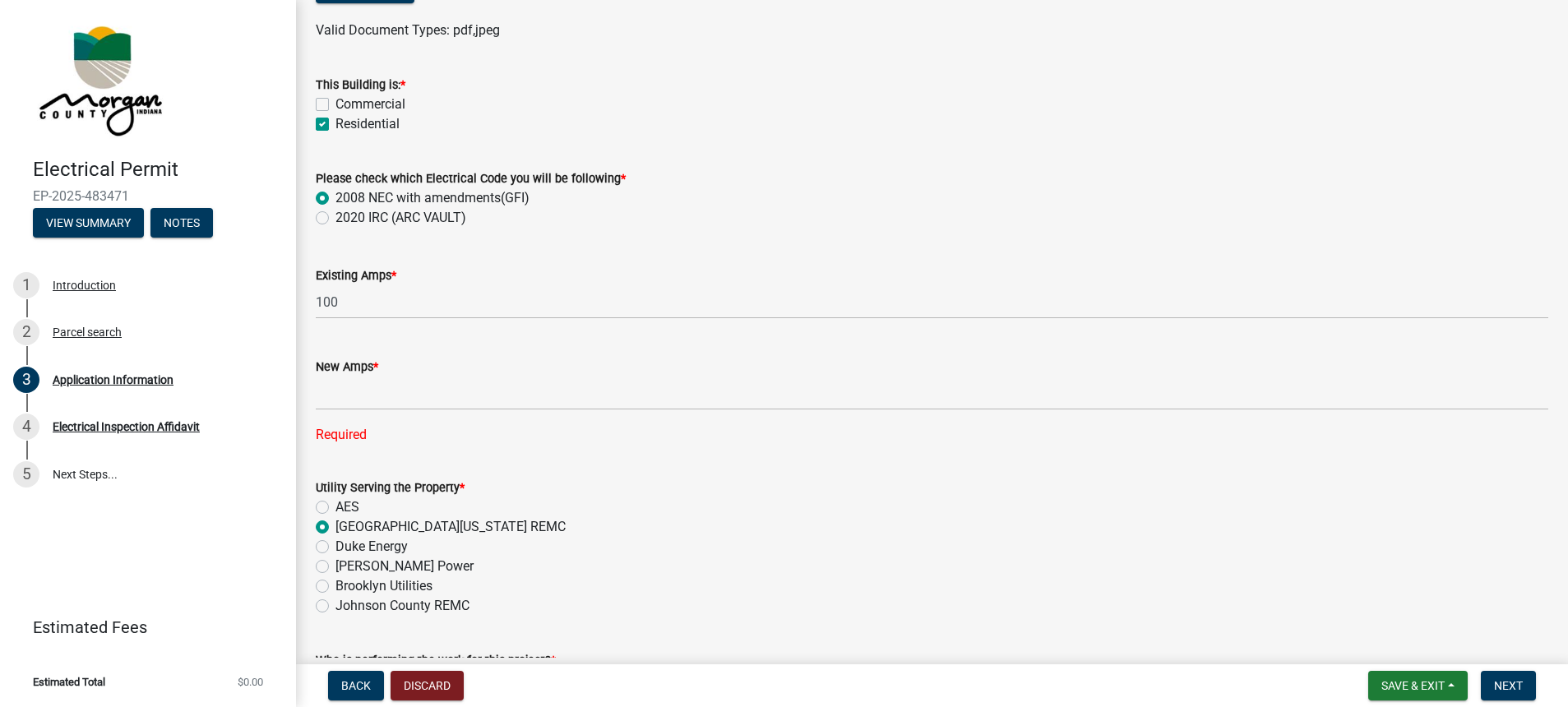
click at [414, 363] on div "New Amps *" at bounding box center [932, 367] width 1232 height 19
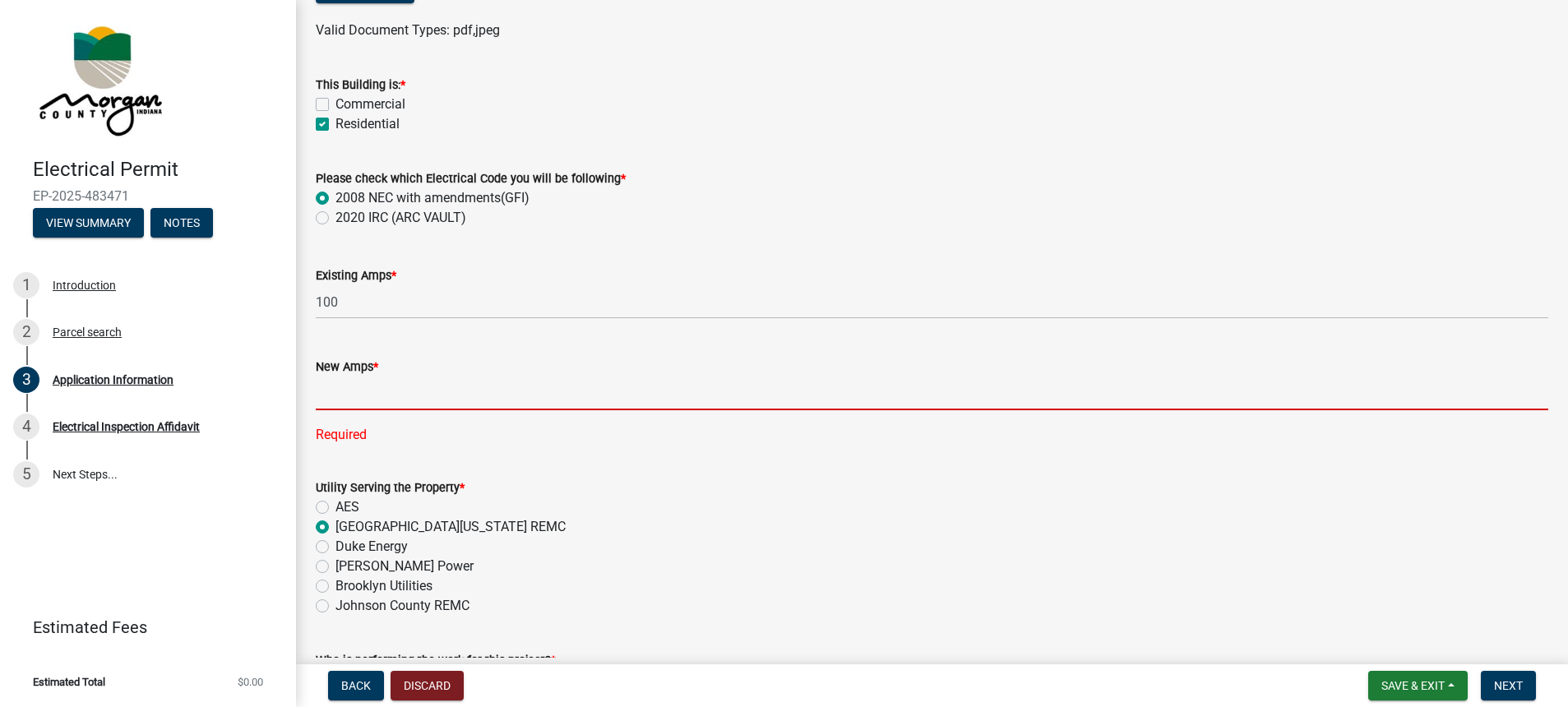
click at [360, 398] on input "text" at bounding box center [932, 393] width 1232 height 34
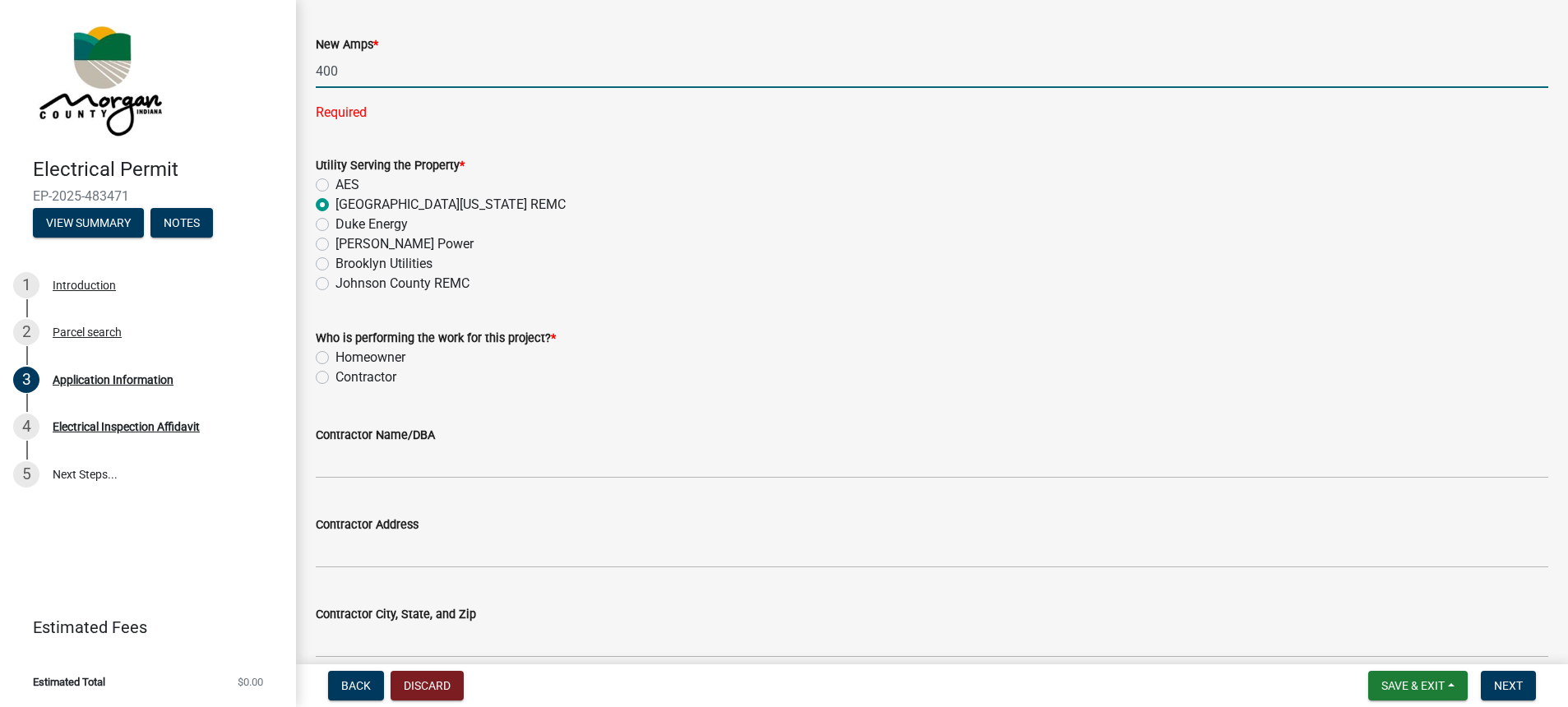
scroll to position [995, 0]
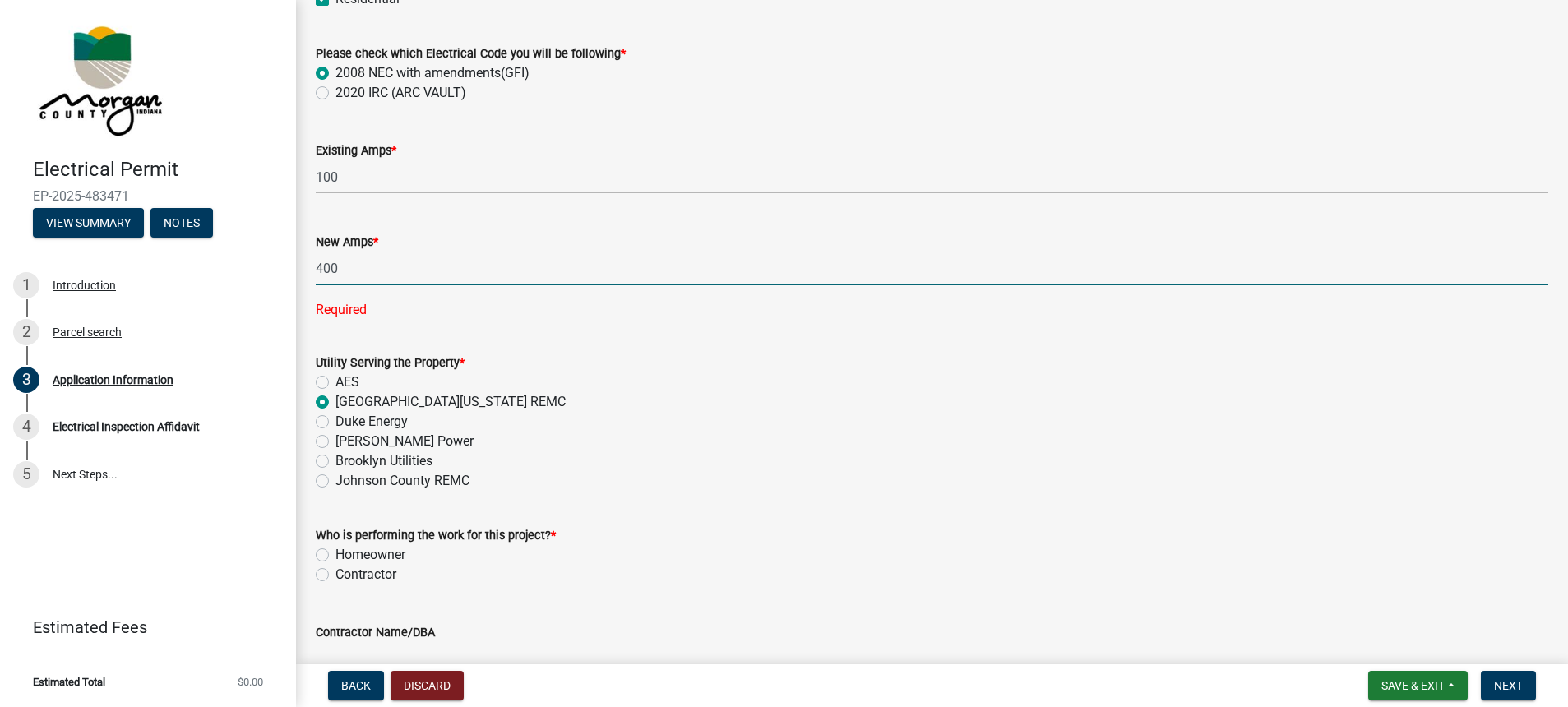
type input "400"
click at [321, 552] on wm-data-entity-input "Who is performing the work for this project? * Homeowner Contractor" at bounding box center [932, 552] width 1232 height 94
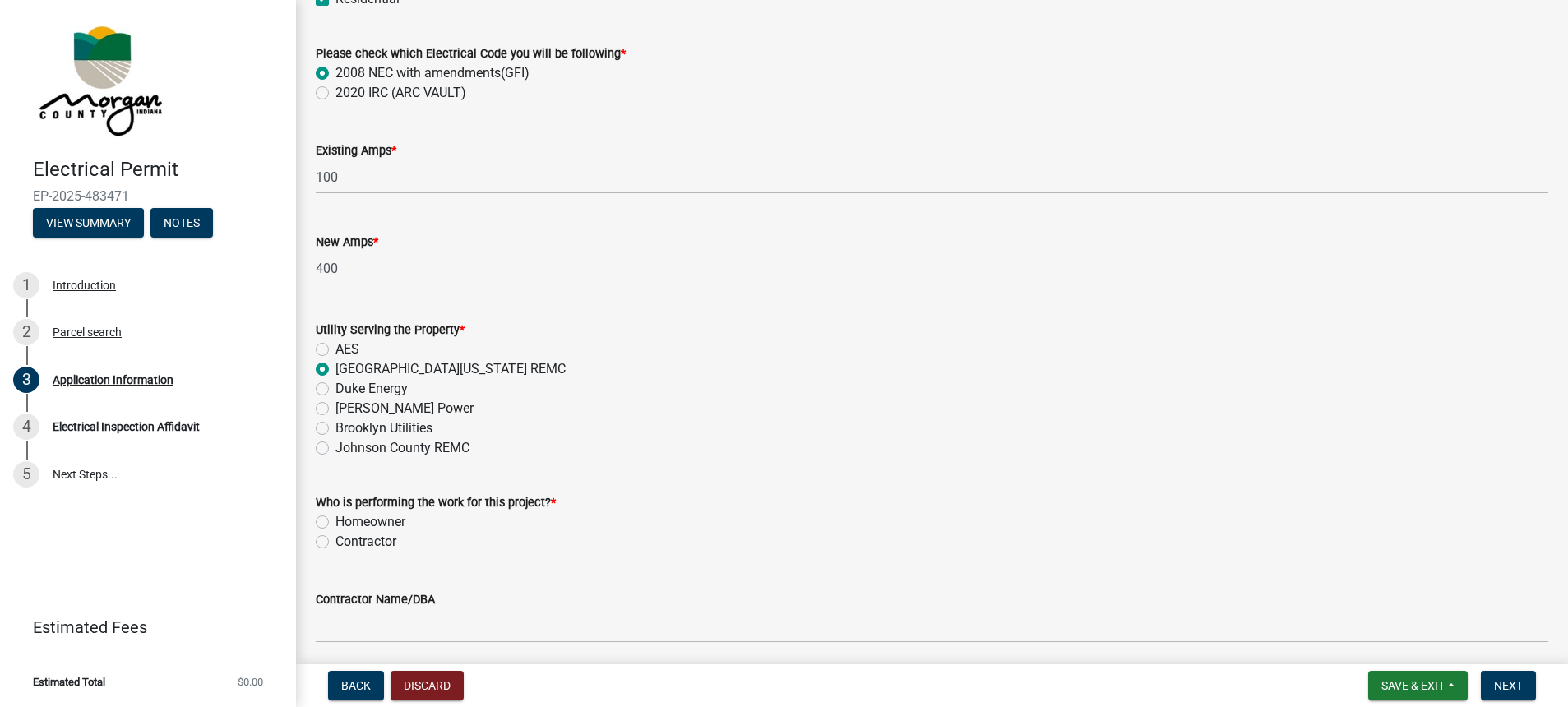
drag, startPoint x: 321, startPoint y: 518, endPoint x: 358, endPoint y: 518, distance: 37.0
click at [336, 518] on label "Homeowner" at bounding box center [370, 522] width 70 height 19
click at [336, 518] on input "Homeowner" at bounding box center [340, 517] width 11 height 11
radio input "true"
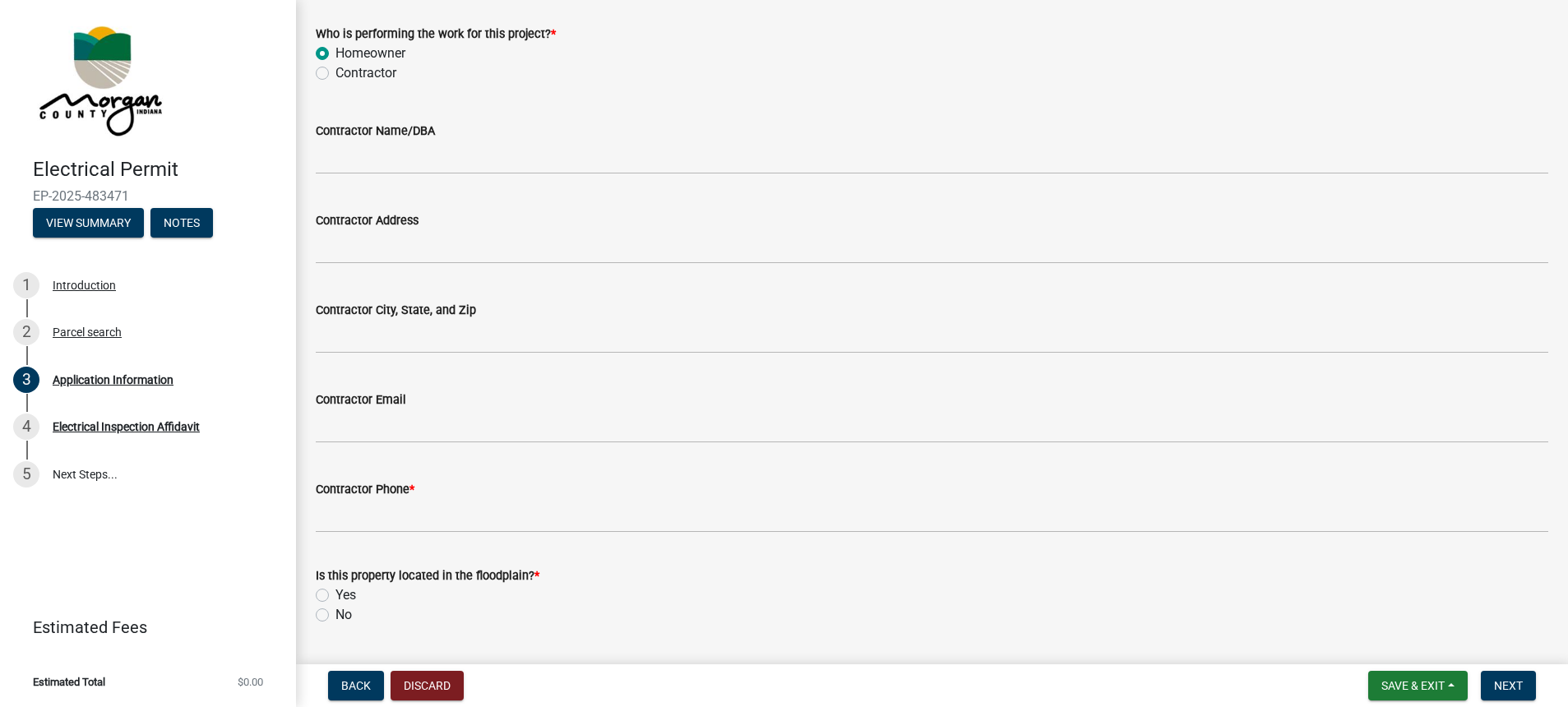
scroll to position [1509, 0]
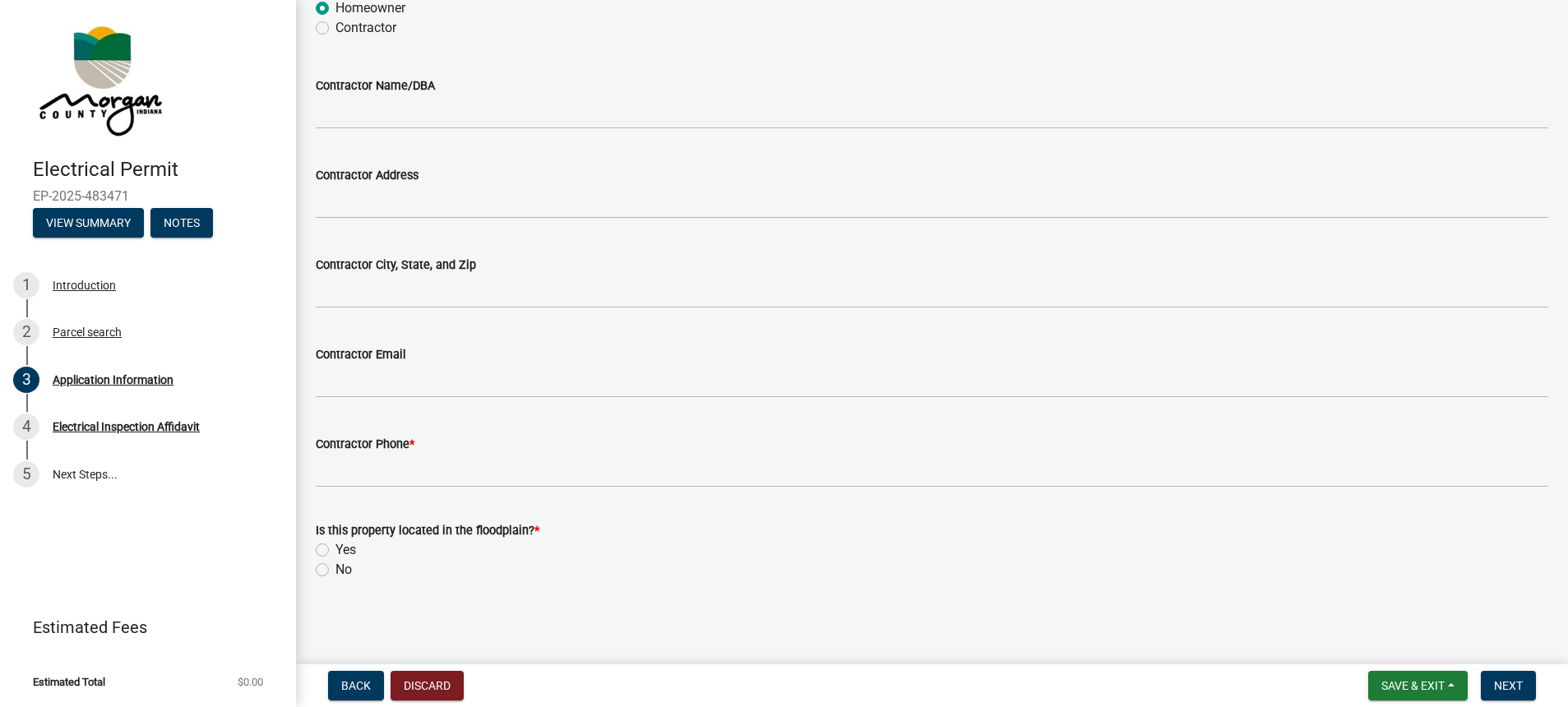
click at [336, 569] on label "No" at bounding box center [343, 570] width 16 height 19
click at [336, 569] on input "No" at bounding box center [340, 565] width 11 height 11
radio input "true"
click at [1511, 687] on span "Next" at bounding box center [1509, 686] width 29 height 14
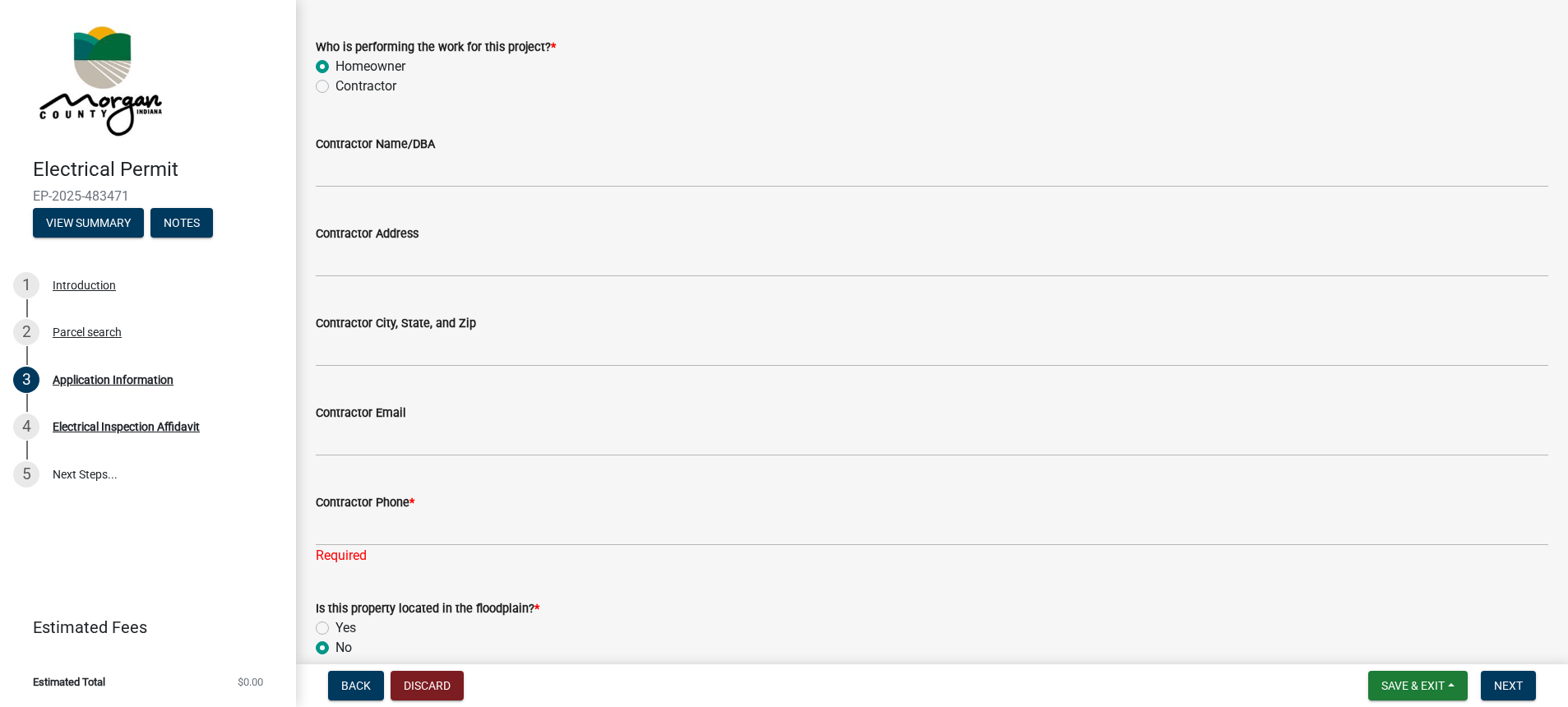
scroll to position [1378, 0]
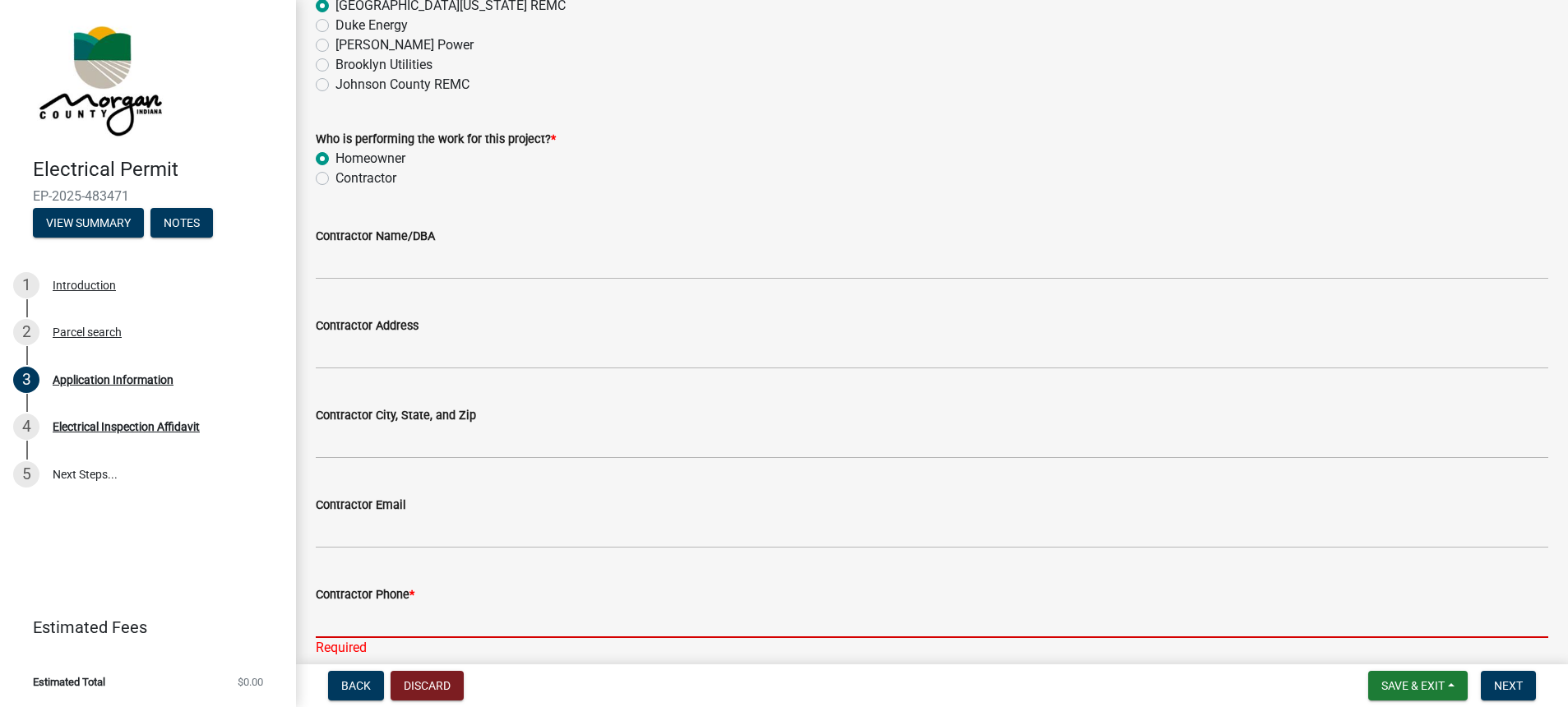
click at [429, 617] on input "Contractor Phone *" at bounding box center [932, 621] width 1232 height 34
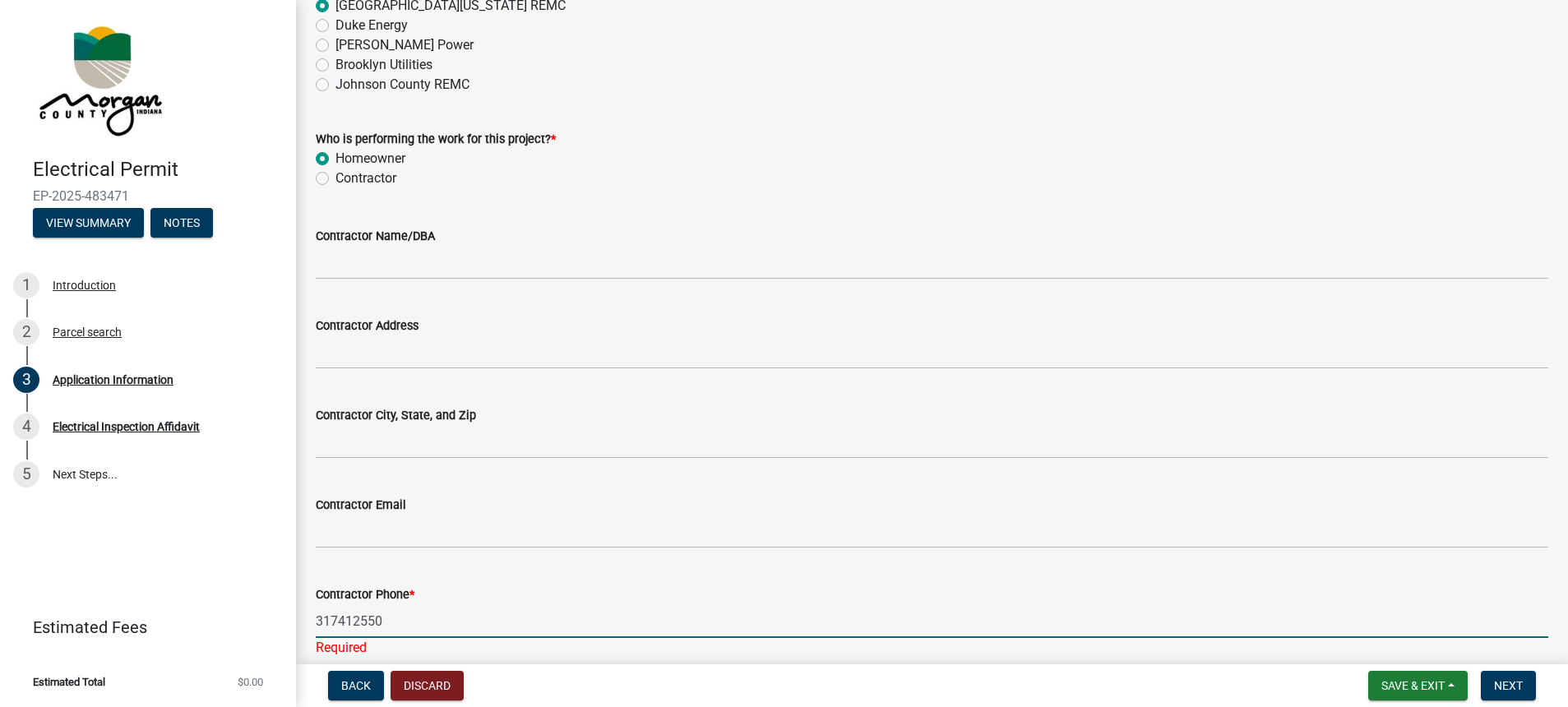
type input "3174125502"
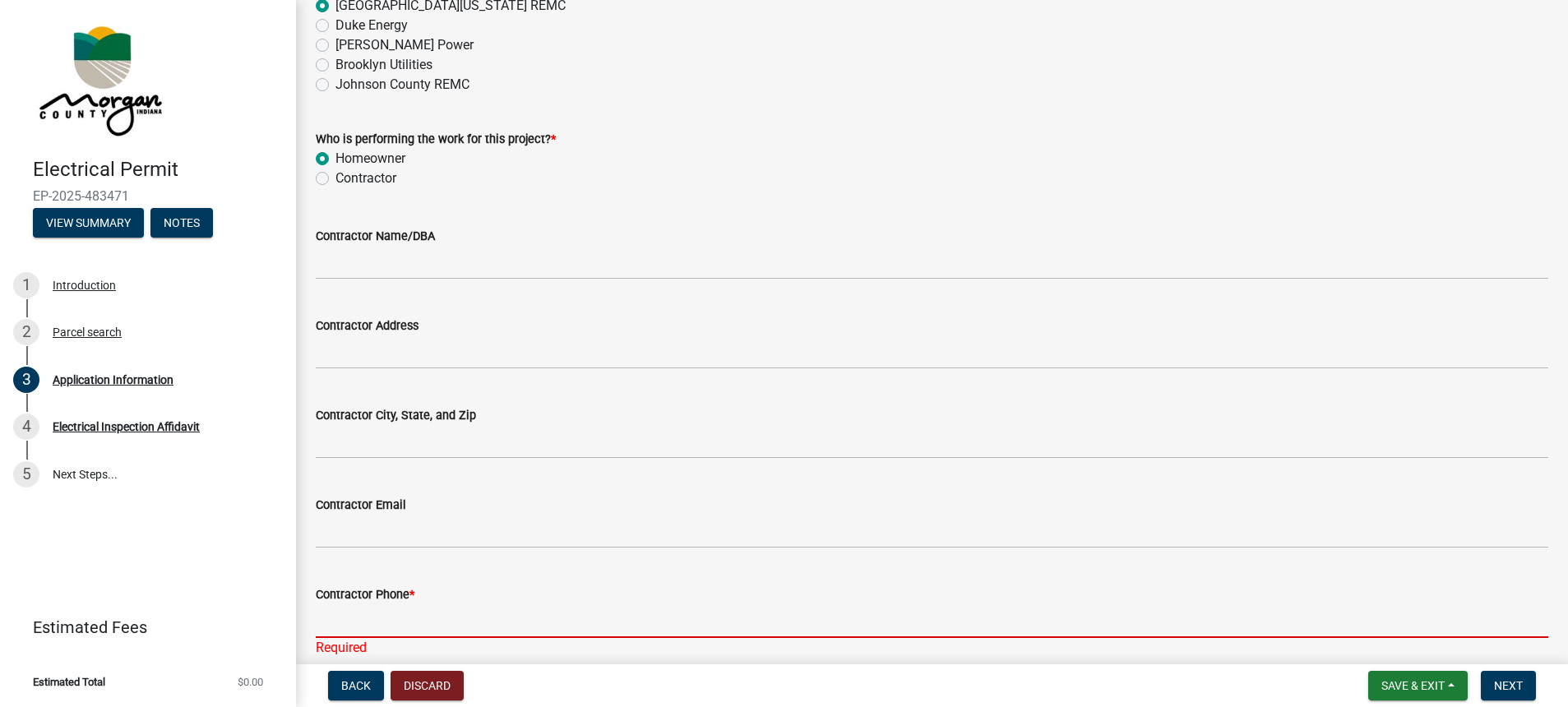
type input "3174125502"
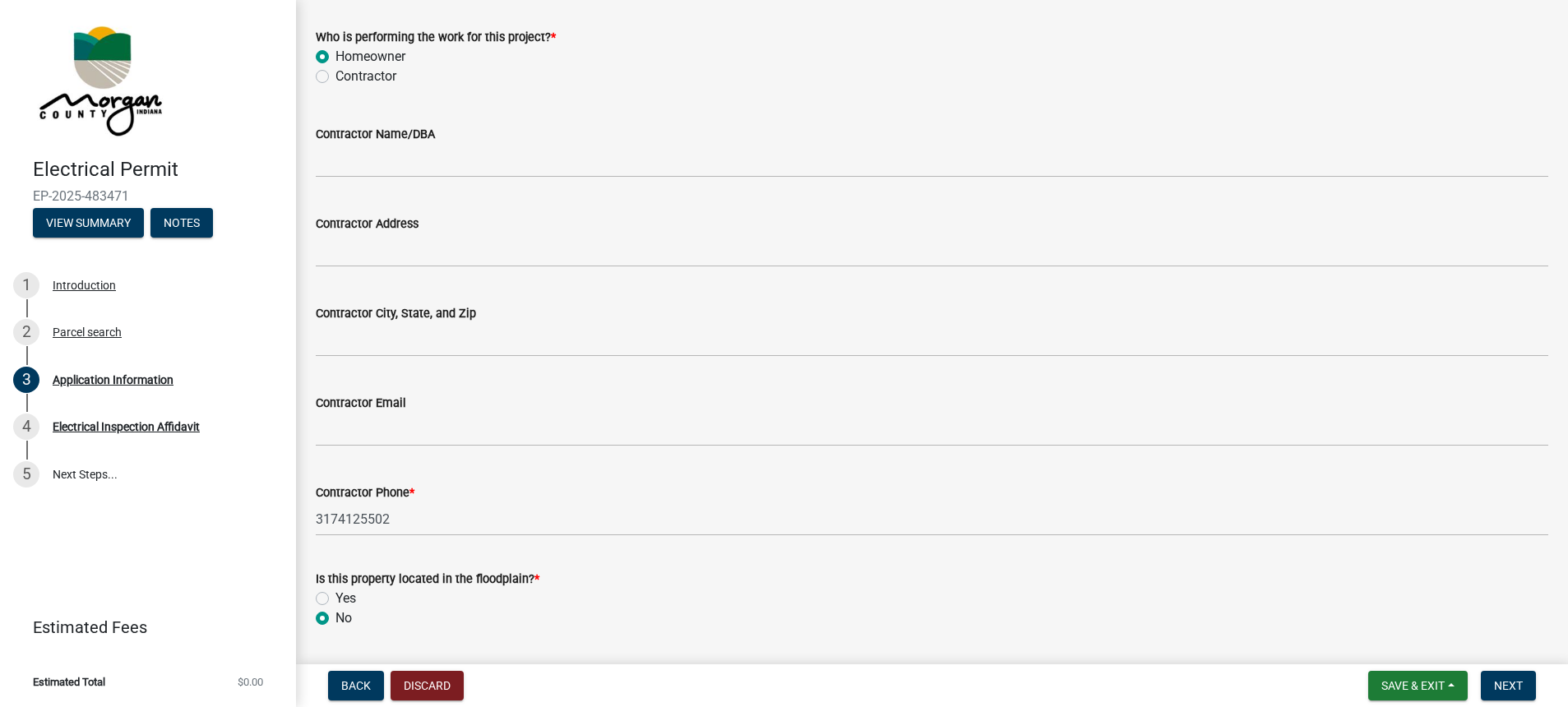
scroll to position [1528, 0]
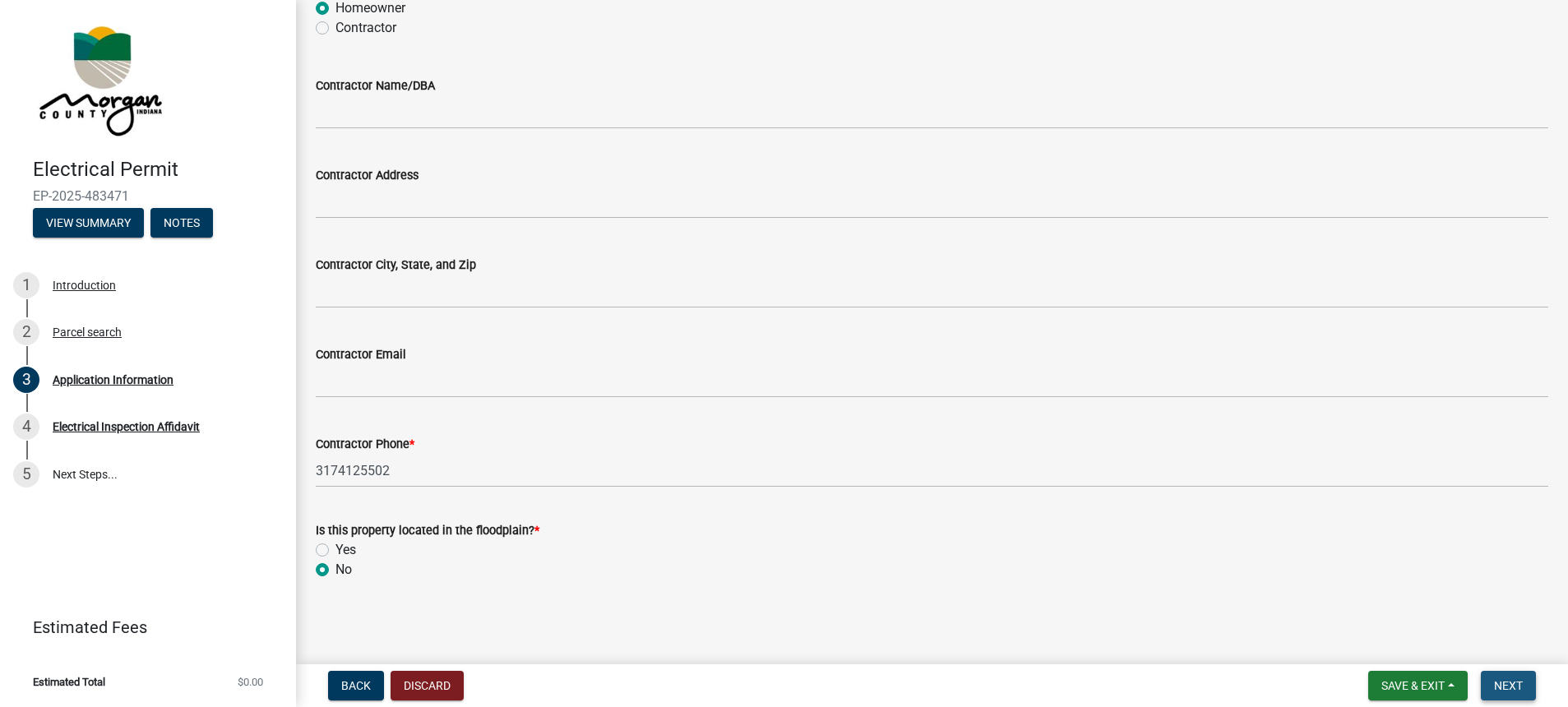
click at [1516, 687] on span "Next" at bounding box center [1509, 686] width 29 height 14
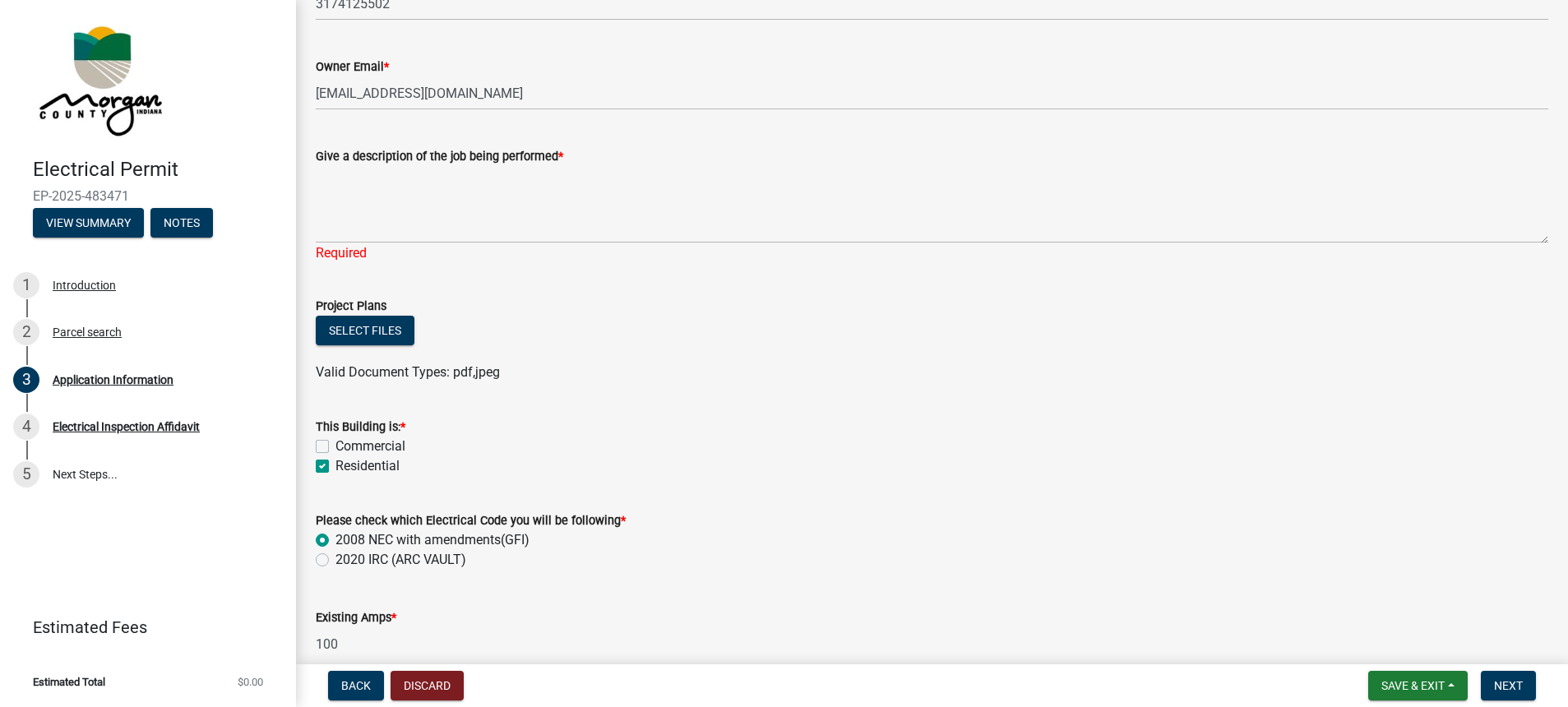
scroll to position [317, 0]
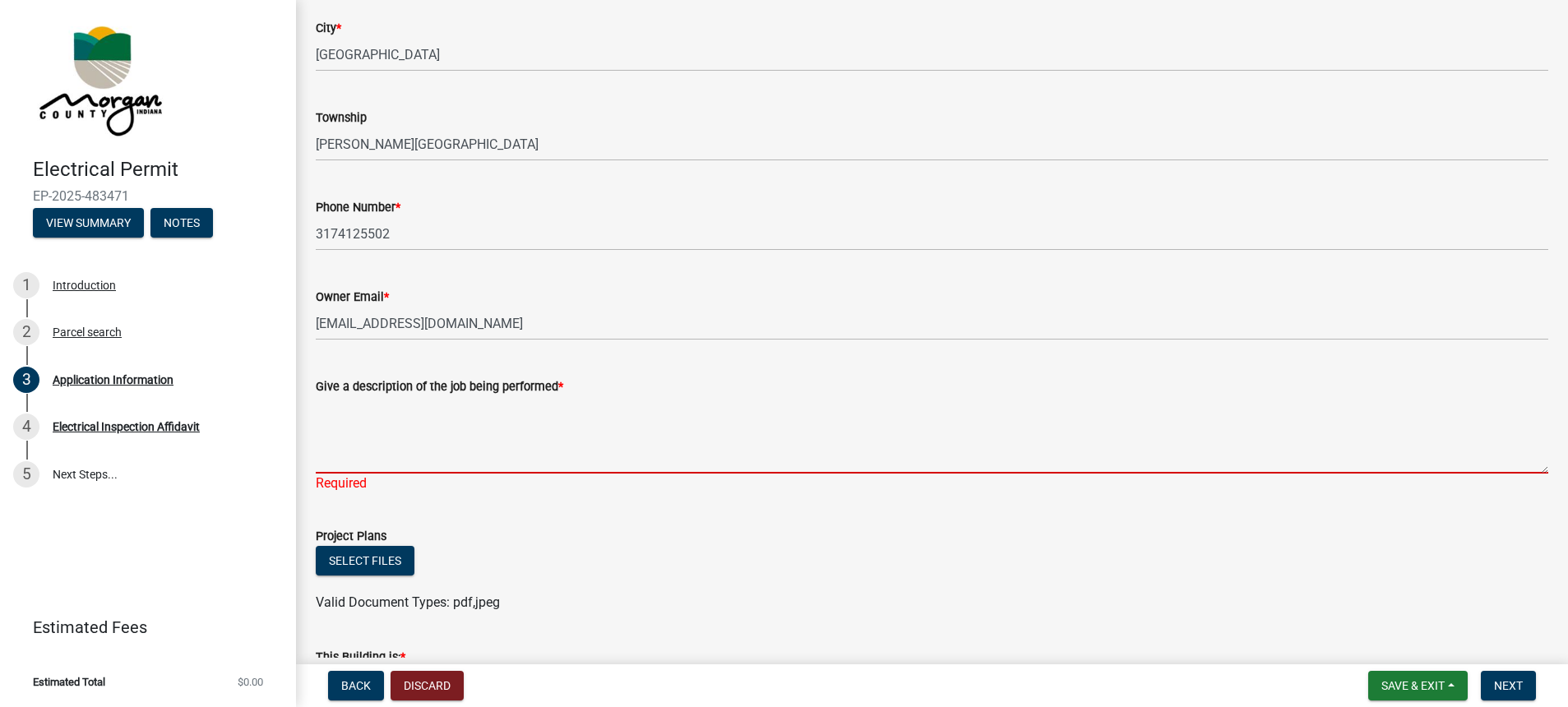
click at [387, 454] on textarea "Give a description of the job being performed *" at bounding box center [932, 435] width 1232 height 77
click at [448, 452] on textarea "Give a description of the job being performed *" at bounding box center [932, 435] width 1232 height 77
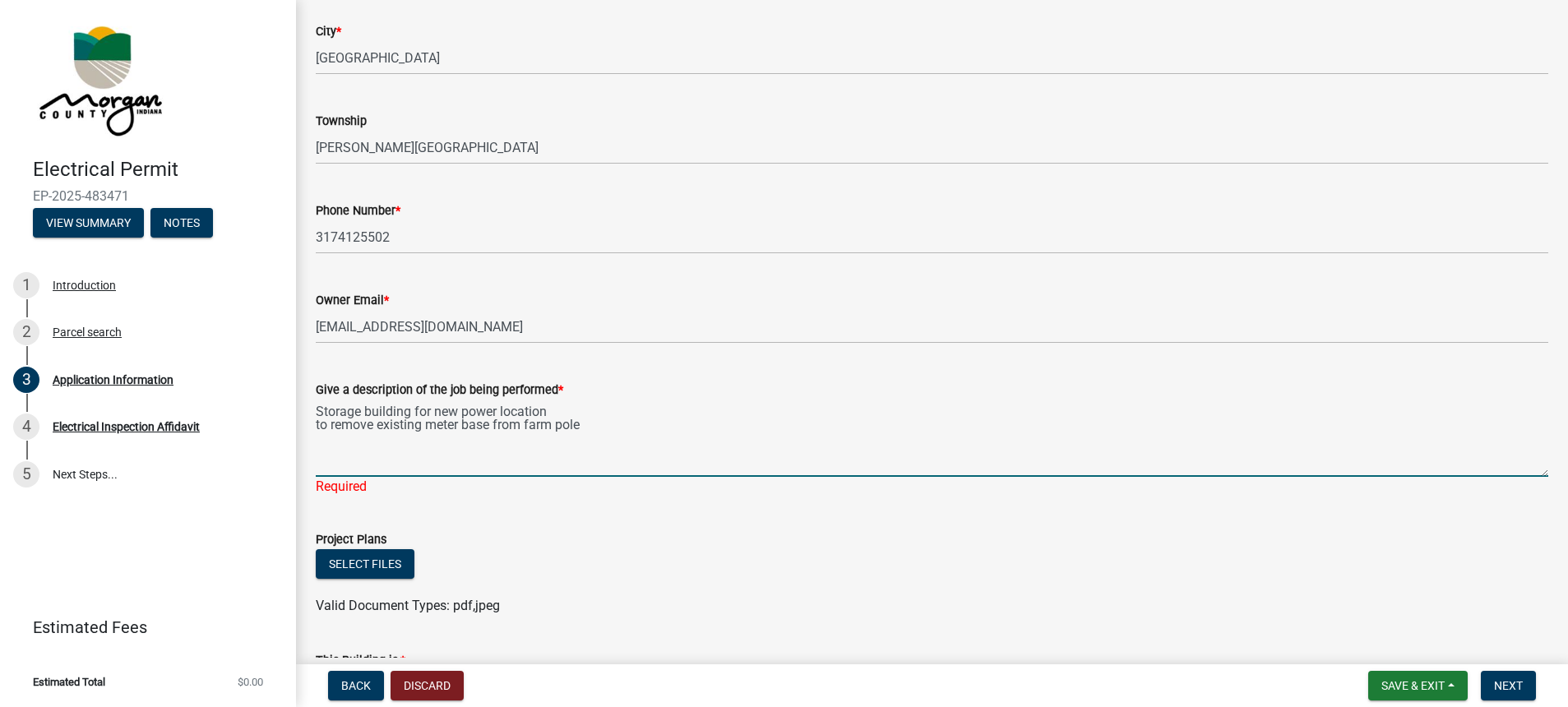
scroll to position [310, 0]
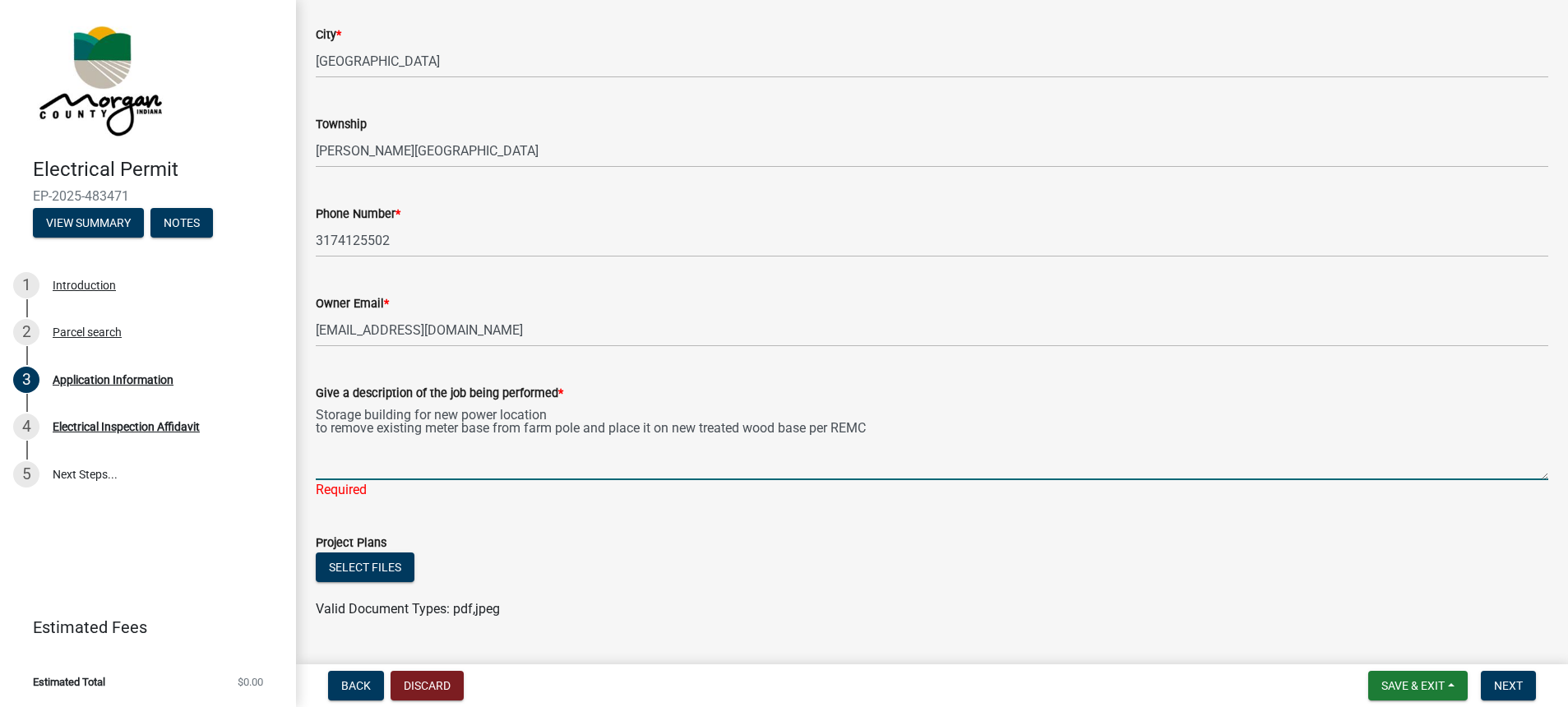
drag, startPoint x: 337, startPoint y: 427, endPoint x: 311, endPoint y: 433, distance: 26.7
click at [311, 433] on div "Give a description of the job being performed * Storage building for new power …" at bounding box center [932, 429] width 1257 height 140
click at [897, 426] on textarea "Storage building for new power location Remove existing meter base from farm po…" at bounding box center [932, 442] width 1232 height 77
click at [554, 410] on textarea "Storage building for new power location Remove existing meter base from farm po…" at bounding box center [932, 442] width 1232 height 77
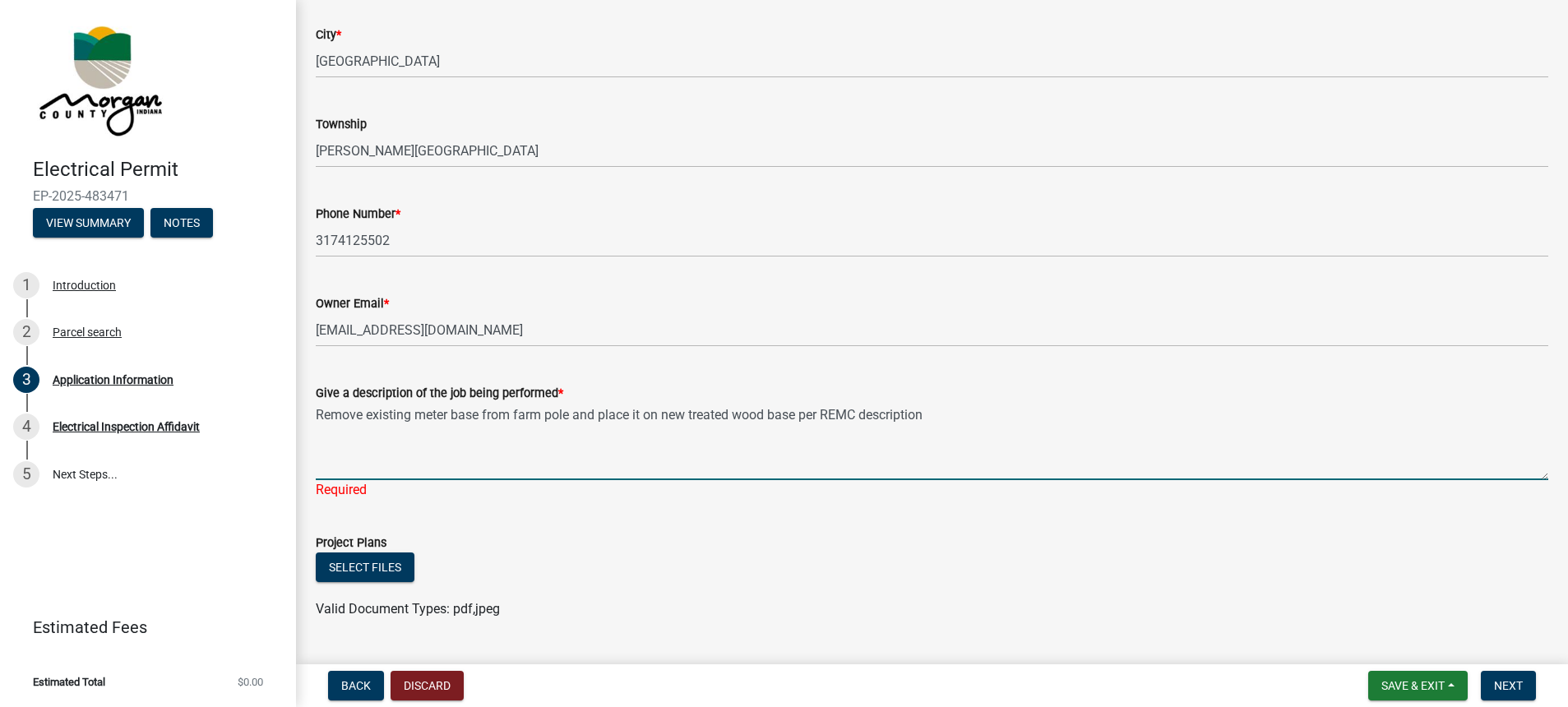
click at [318, 427] on textarea "Remove existing meter base from farm pole and place it on new treated wood base…" at bounding box center [932, 442] width 1232 height 77
click at [940, 412] on textarea "Remove existing meter base from farm pole and place it on new treated wood base…" at bounding box center [932, 442] width 1232 height 77
click at [937, 414] on textarea "Remove existing meter base from farm pole and place it on new treated wood base…" at bounding box center [932, 442] width 1232 height 77
click at [713, 445] on textarea "Remove existing meter base from farm pole and place it on new treated wood base…" at bounding box center [932, 442] width 1232 height 77
type textarea "Remove existing meter base from farm pole and place it on new treated wood base…"
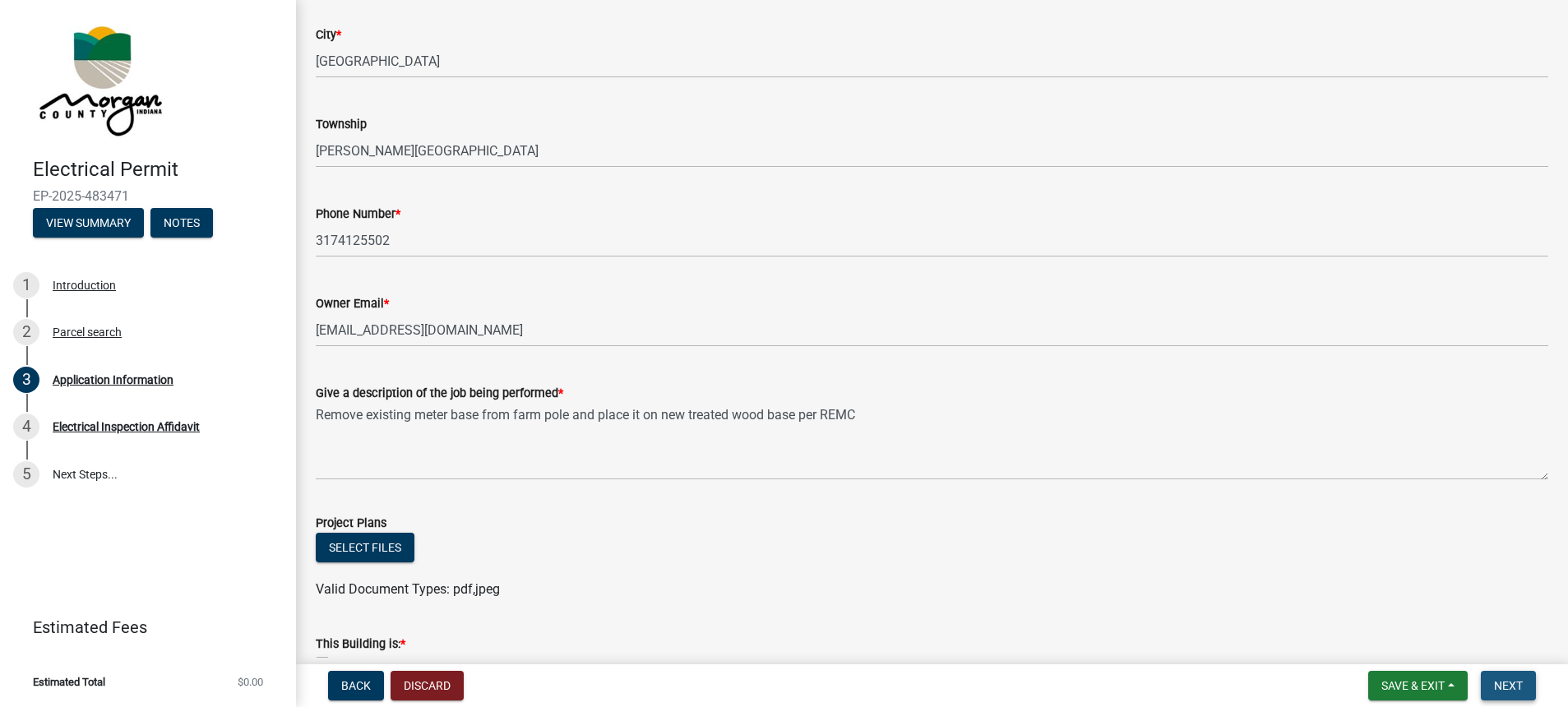
click at [1511, 684] on span "Next" at bounding box center [1509, 686] width 29 height 14
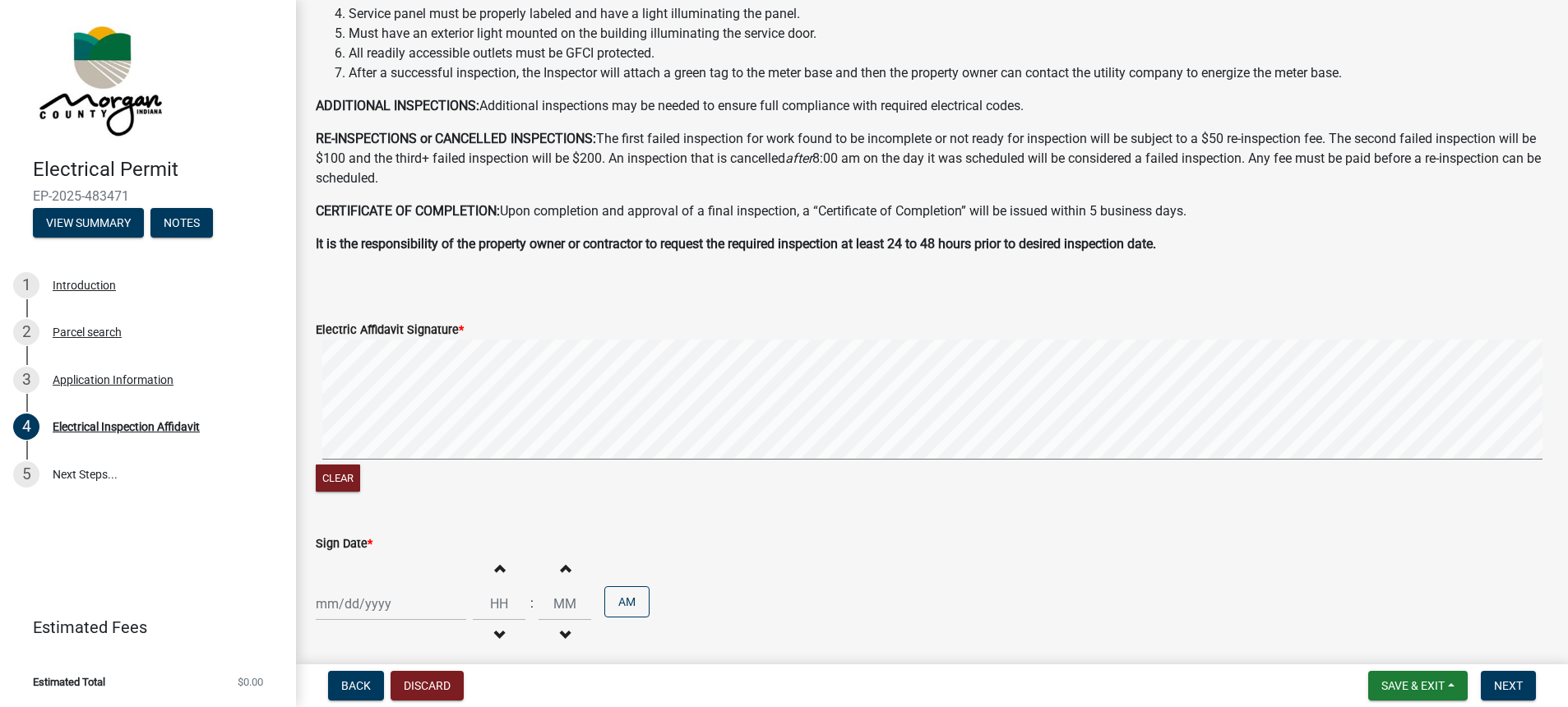
scroll to position [326, 0]
